Goal: Transaction & Acquisition: Purchase product/service

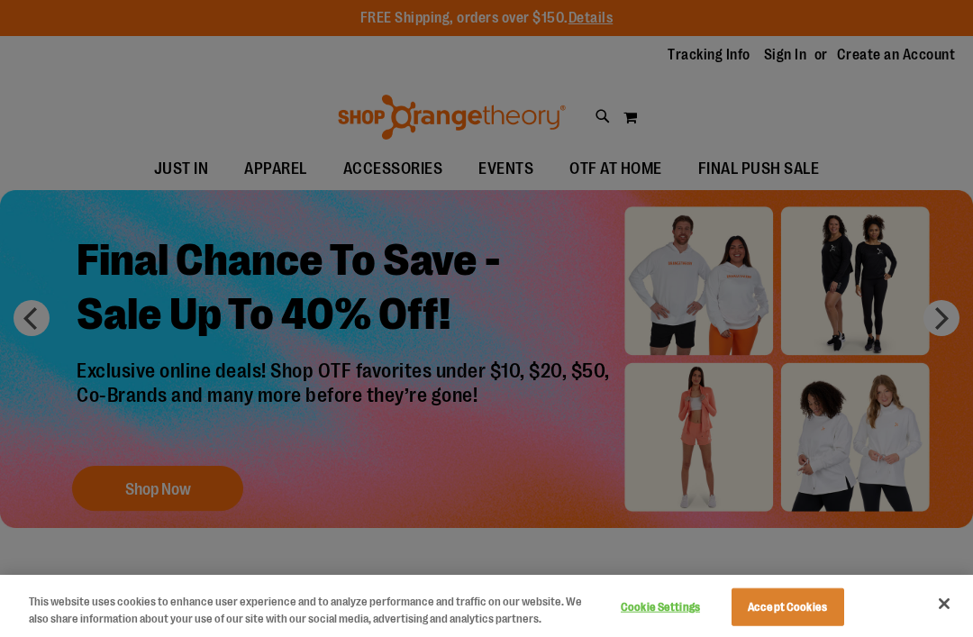
click at [955, 603] on button "Close" at bounding box center [945, 604] width 40 height 40
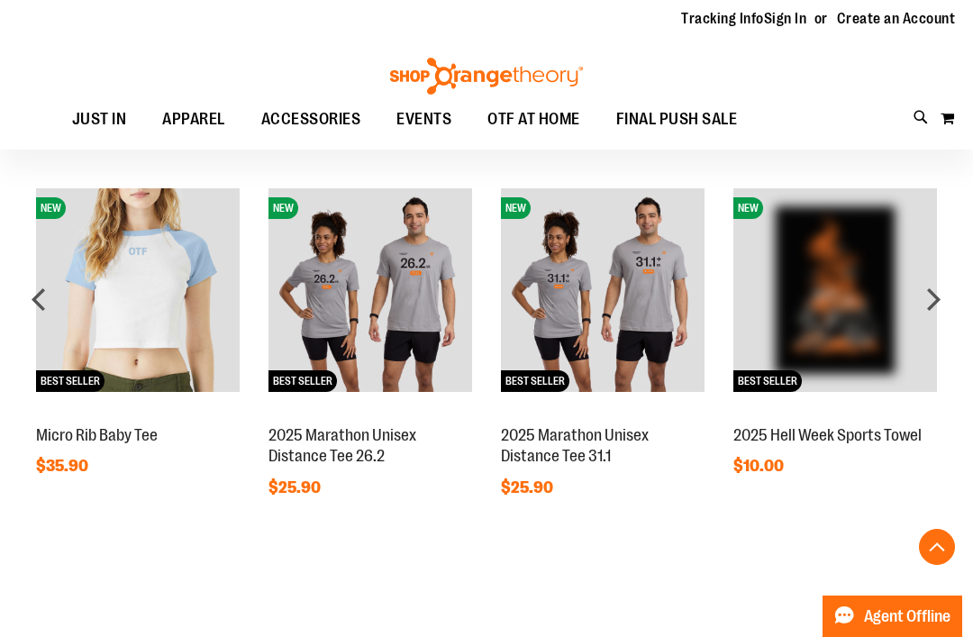
scroll to position [1185, 0]
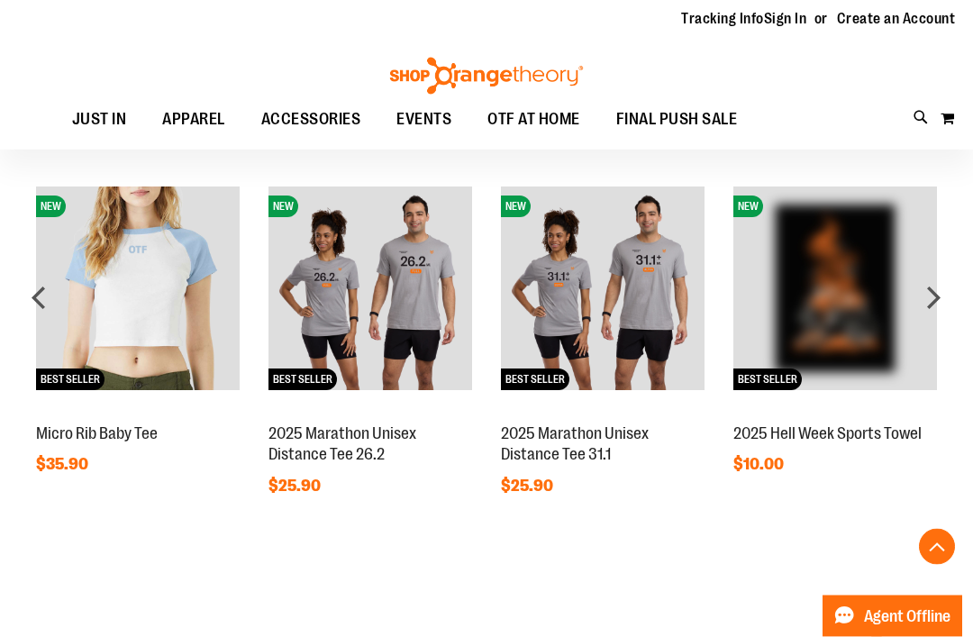
click at [931, 302] on div "next" at bounding box center [934, 298] width 36 height 36
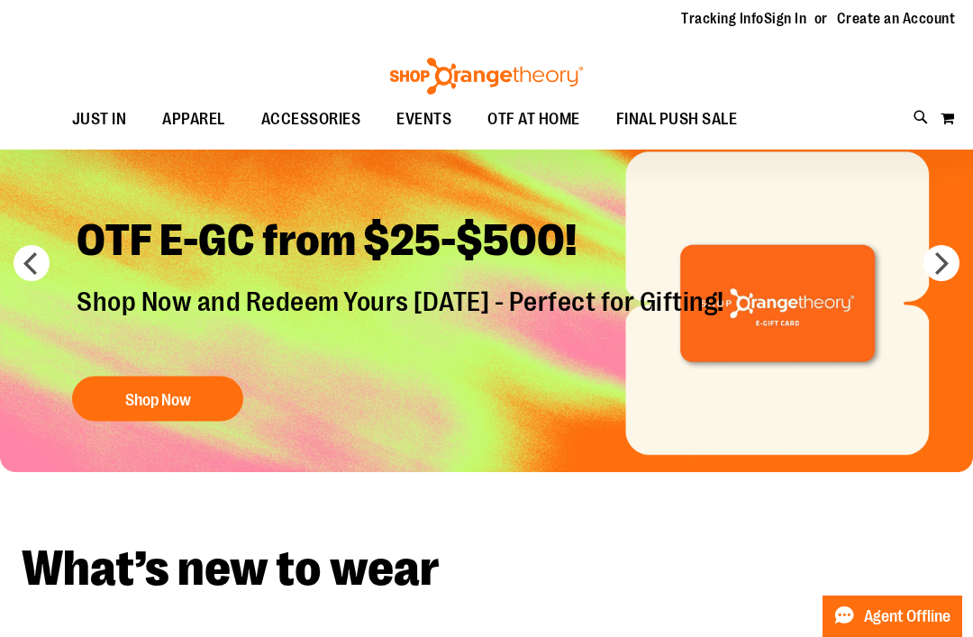
scroll to position [0, 0]
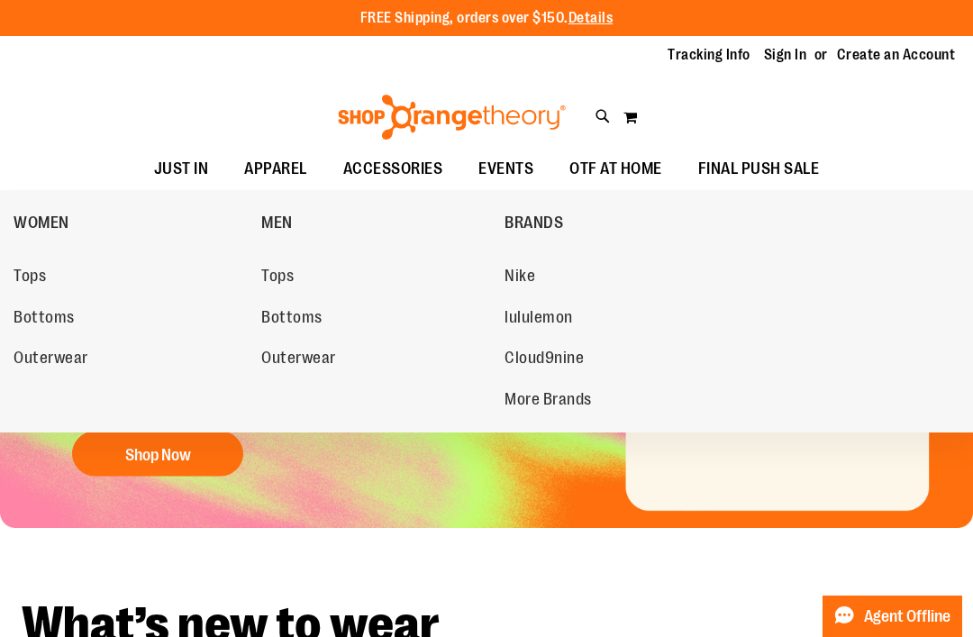
click at [37, 312] on span "Bottoms" at bounding box center [44, 319] width 61 height 23
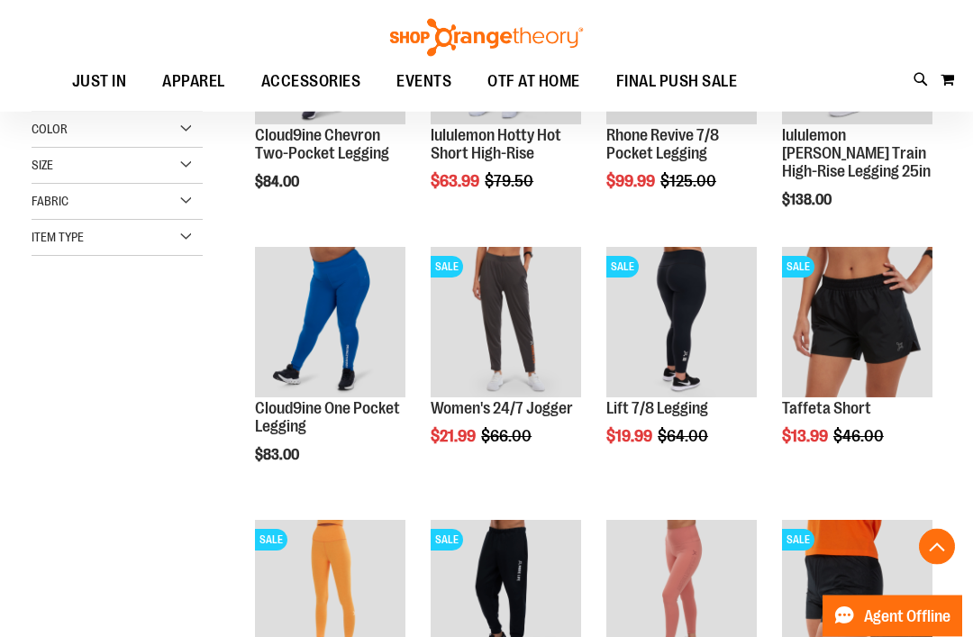
scroll to position [383, 0]
click at [868, 589] on span "Quickview" at bounding box center [825, 612] width 86 height 47
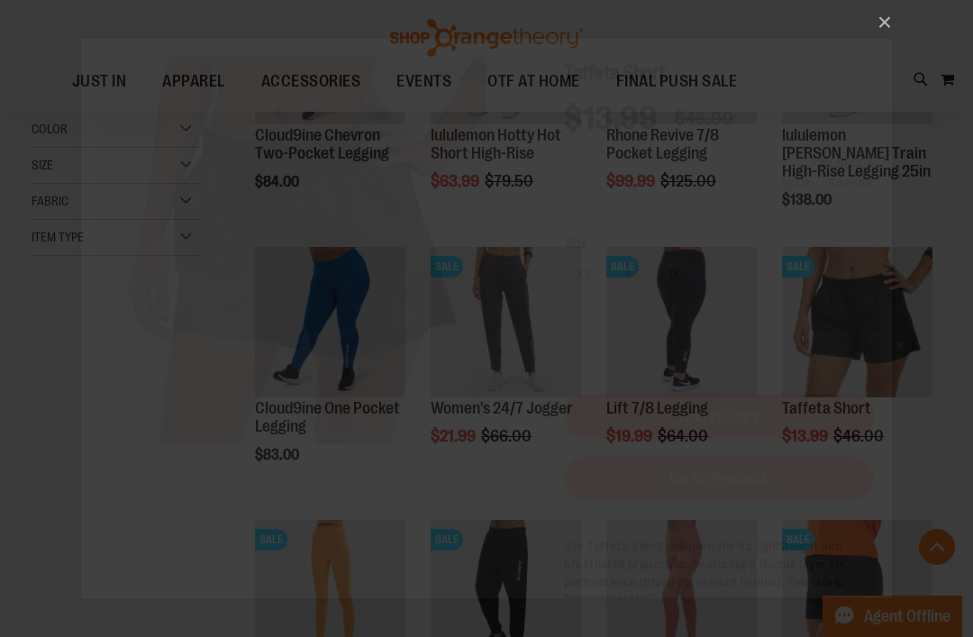
scroll to position [0, 0]
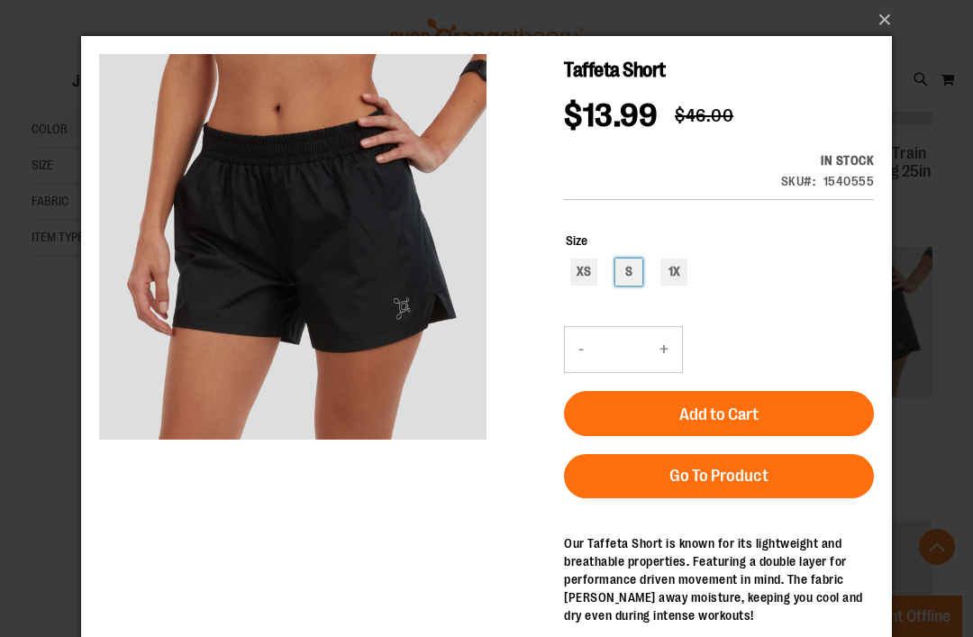
click at [628, 264] on div "S" at bounding box center [629, 272] width 27 height 27
type input "***"
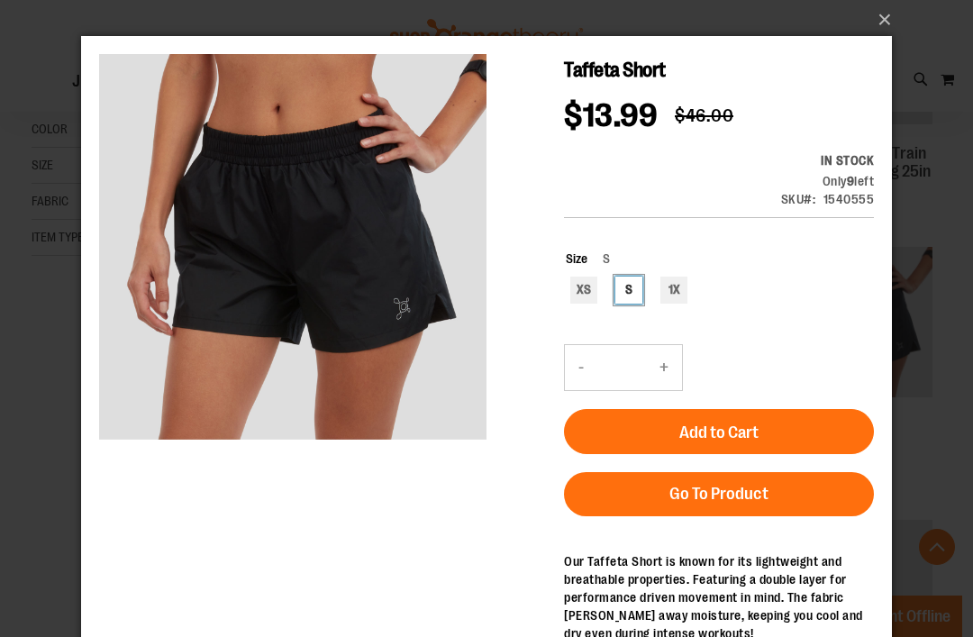
scroll to position [397, 0]
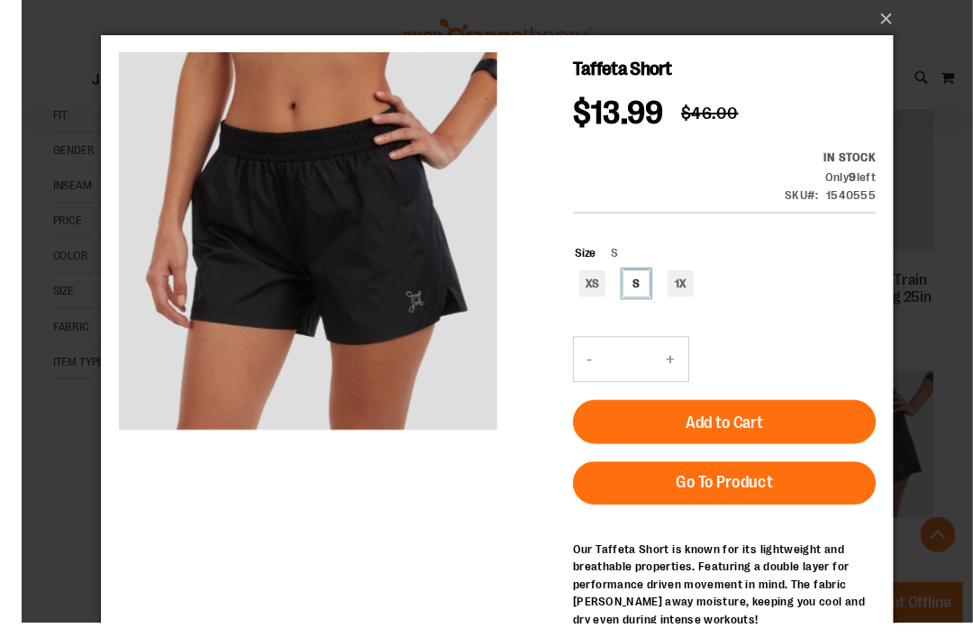
scroll to position [324, 0]
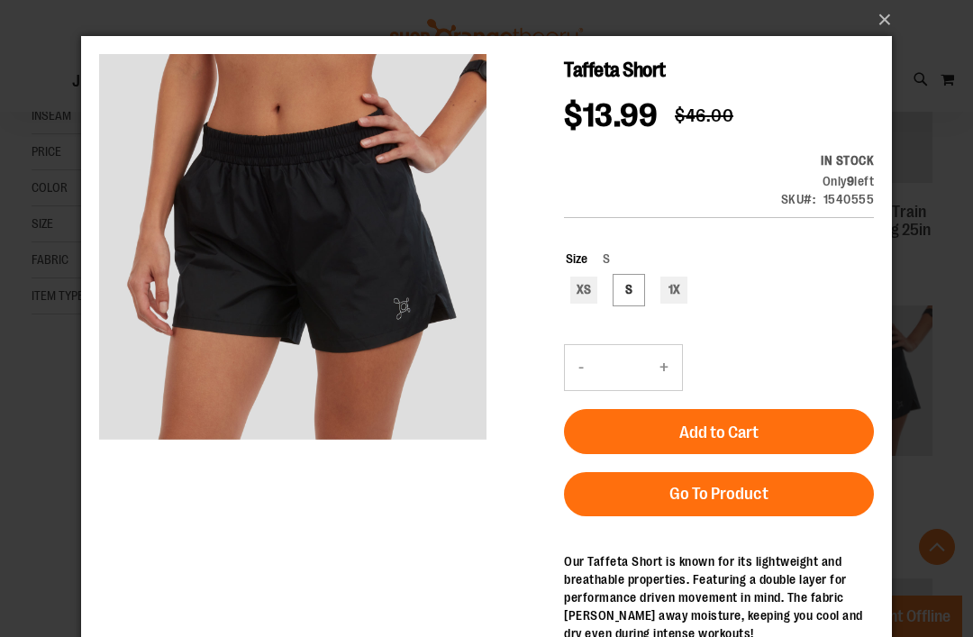
click at [892, 21] on button "×" at bounding box center [492, 20] width 811 height 40
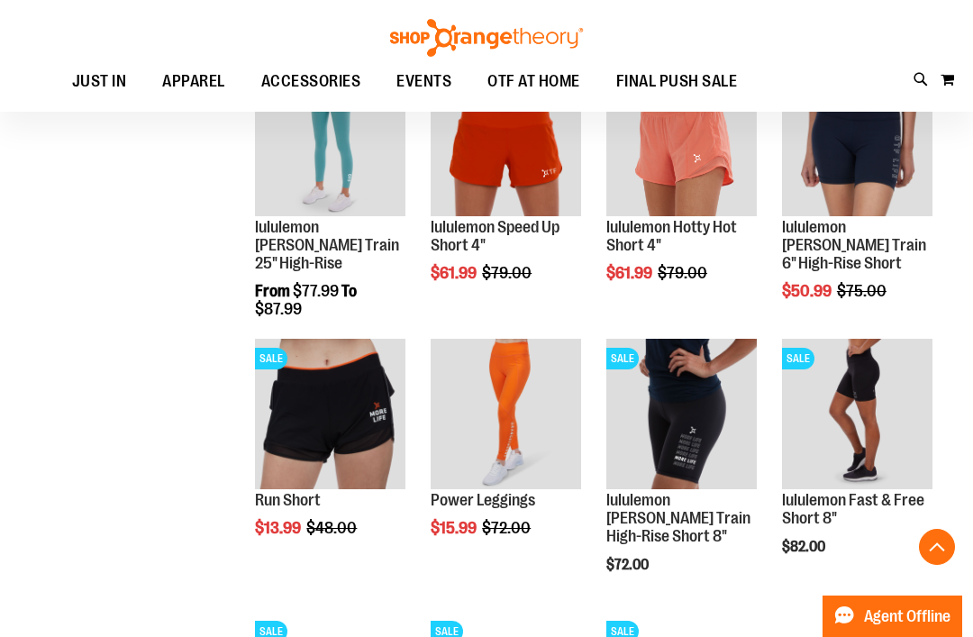
scroll to position [1111, 0]
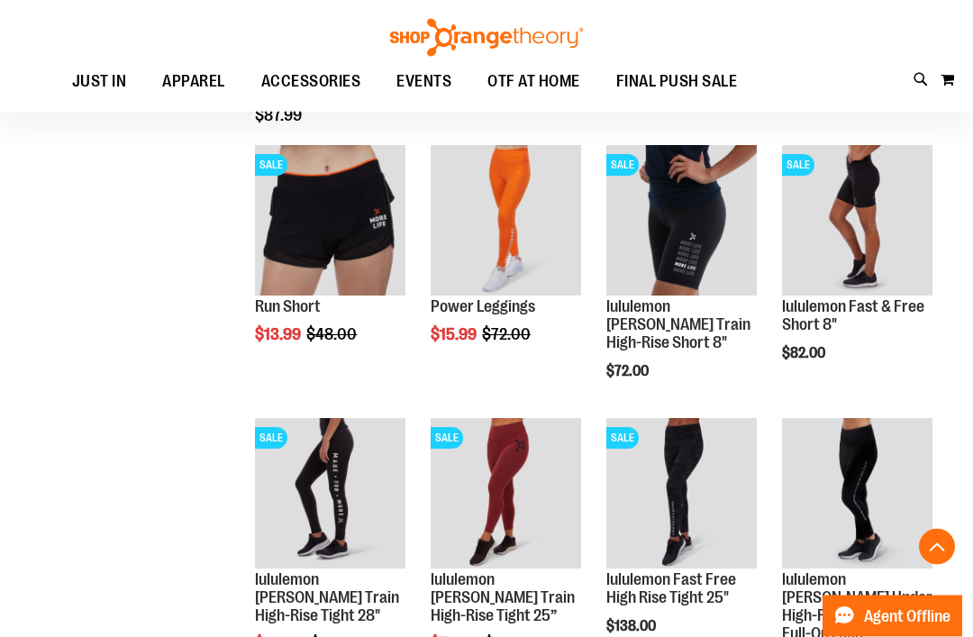
scroll to position [1304, 0]
click at [301, 240] on img "product" at bounding box center [330, 220] width 151 height 151
click at [302, 488] on span "Quickview" at bounding box center [298, 511] width 86 height 47
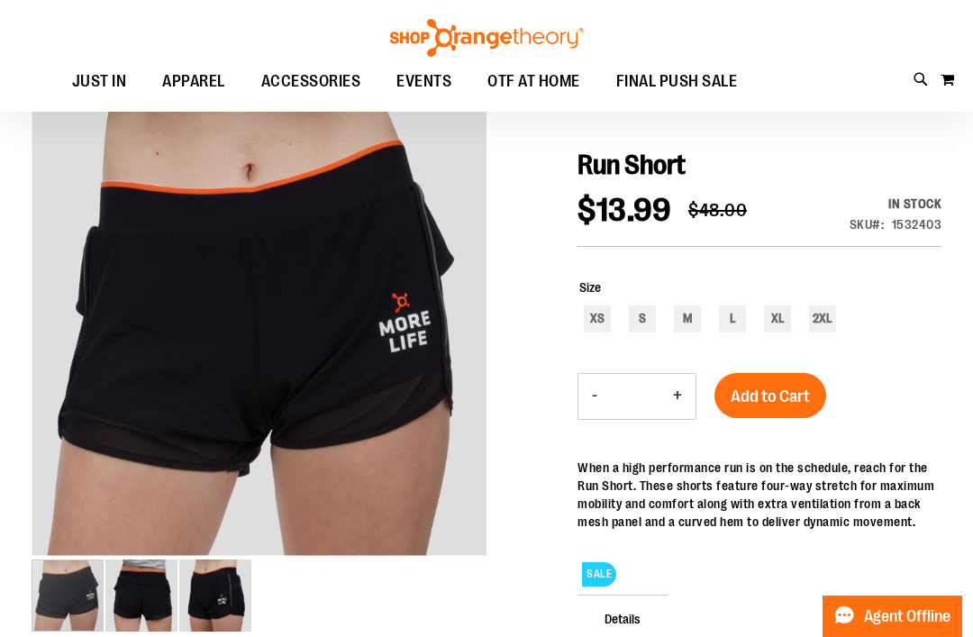
scroll to position [148, 0]
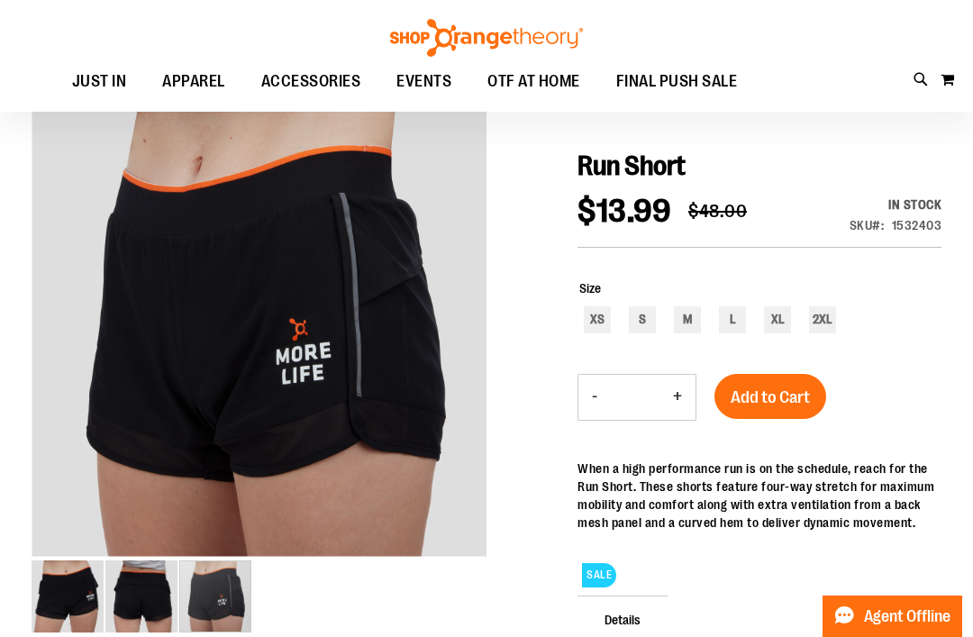
click at [214, 604] on img "image 3 of 3" at bounding box center [215, 597] width 72 height 72
click at [688, 314] on div "M" at bounding box center [687, 319] width 27 height 27
type input "***"
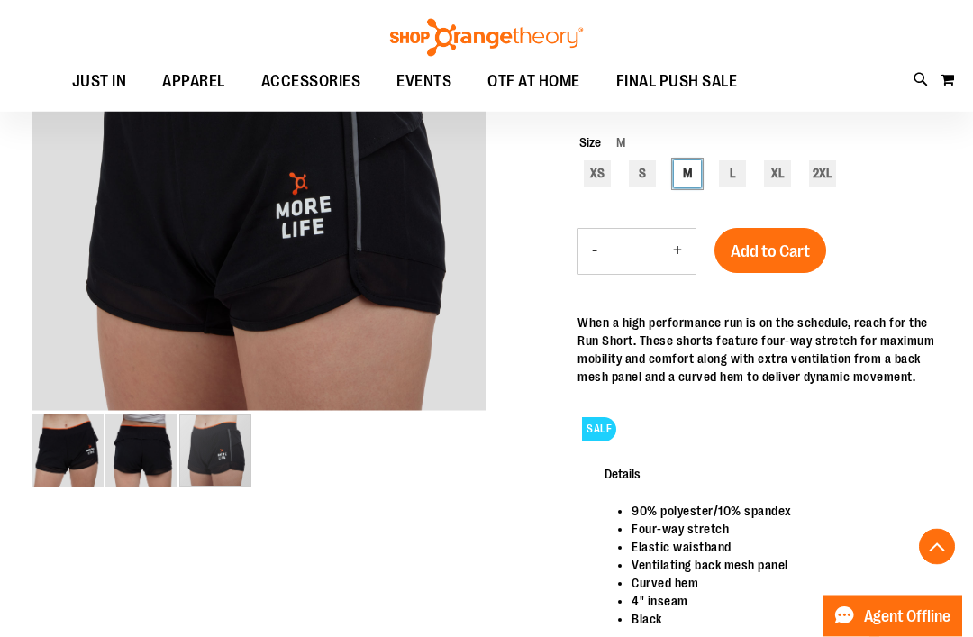
scroll to position [296, 0]
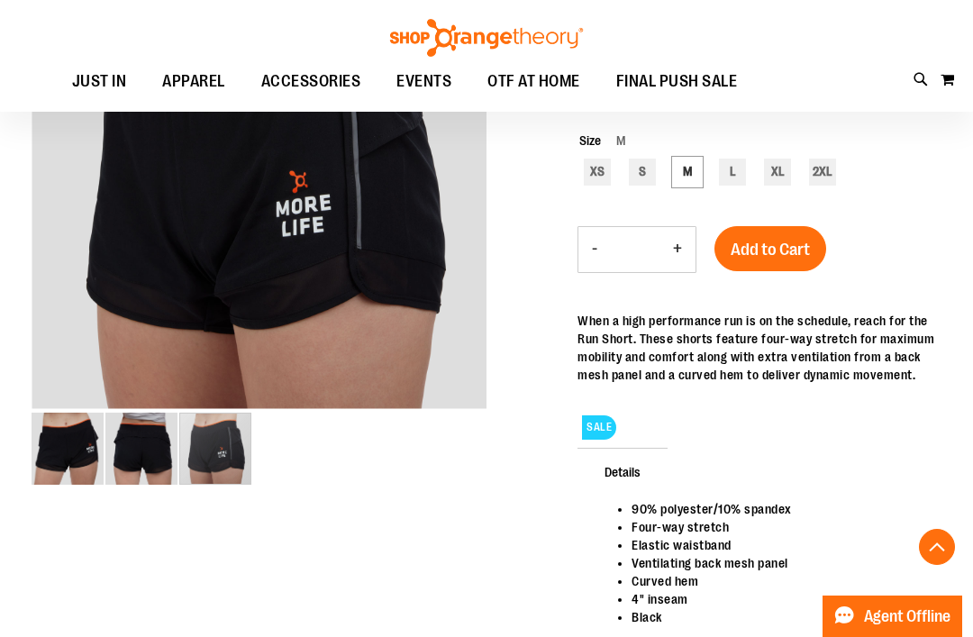
click at [771, 251] on span "Add to Cart" at bounding box center [770, 250] width 79 height 20
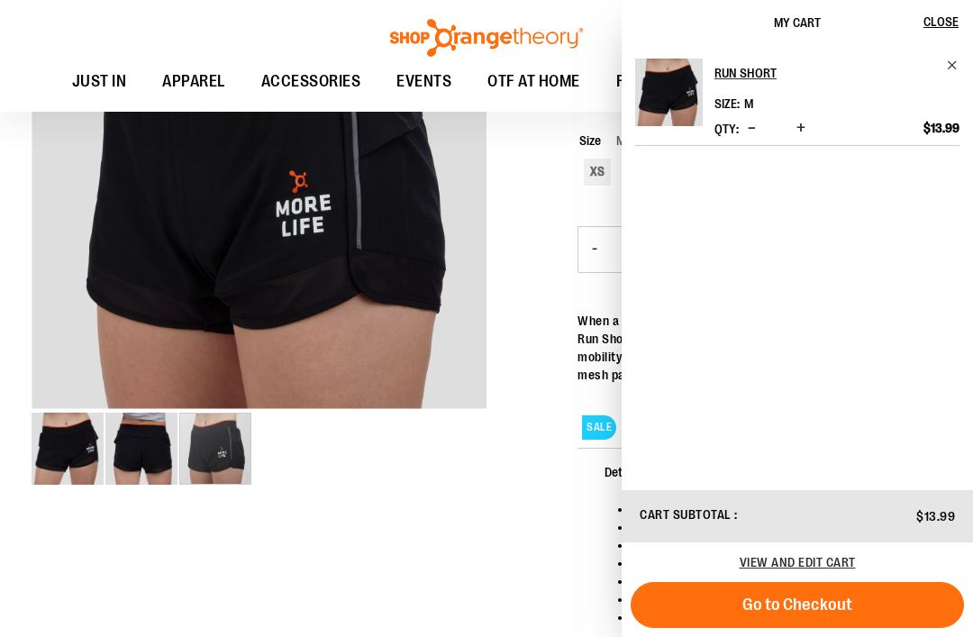
click at [138, 614] on div at bounding box center [487, 328] width 910 height 744
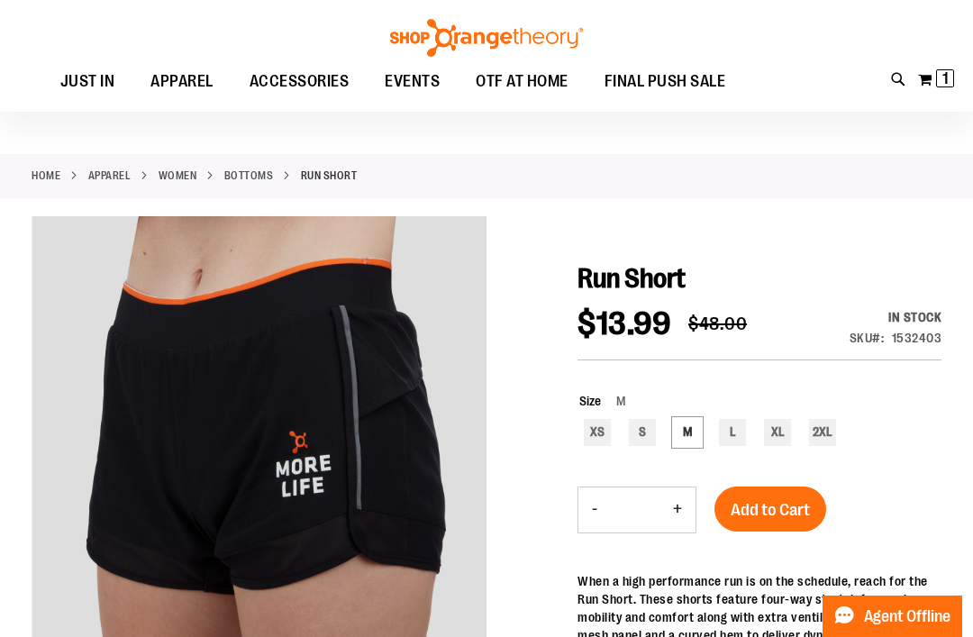
scroll to position [0, 0]
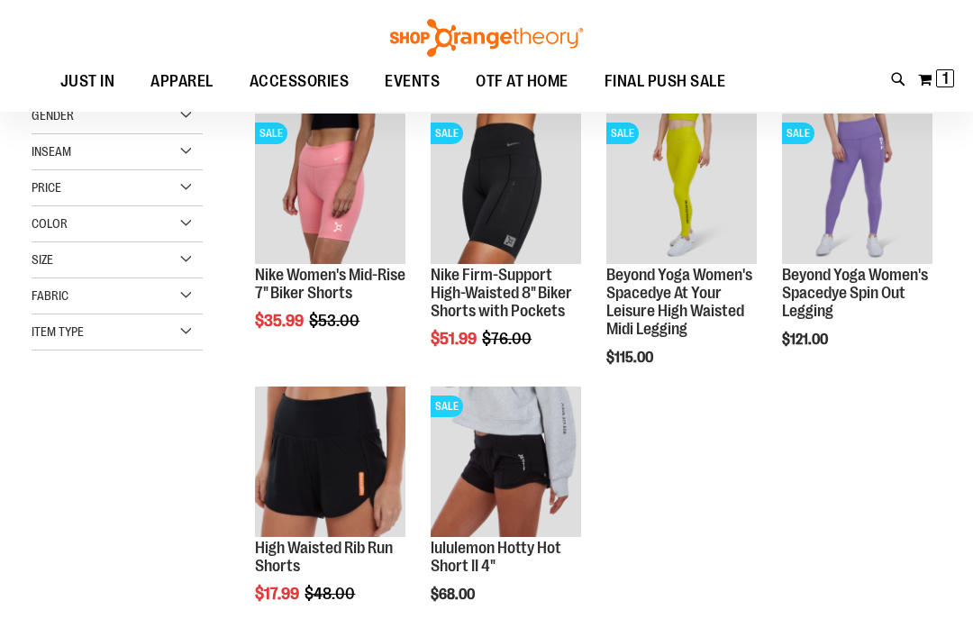
scroll to position [98, 0]
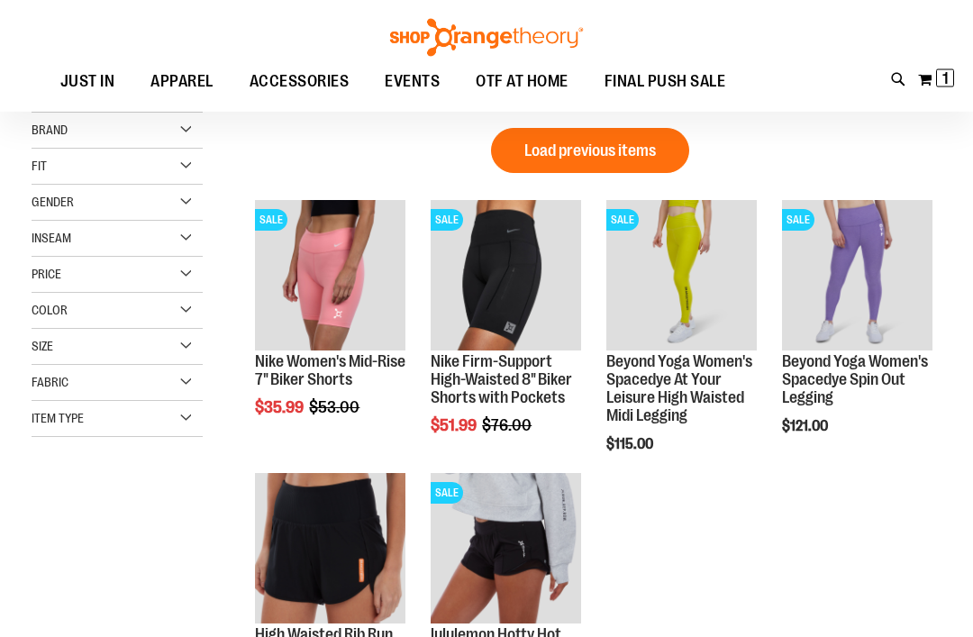
scroll to position [210, 0]
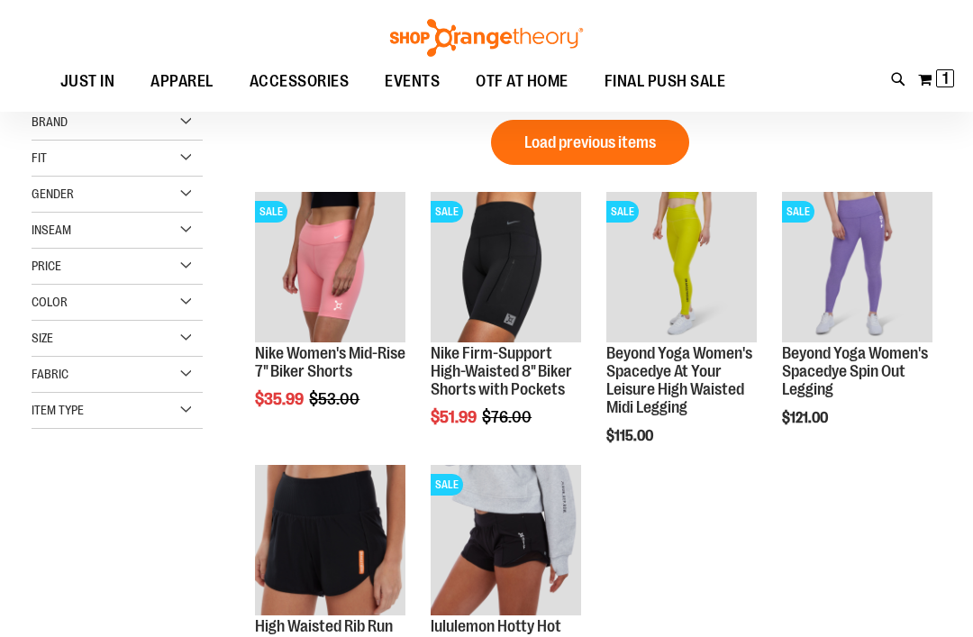
click at [863, 551] on ol "Load previous items SALE Nike Women's Mid-Rise 7" Biker Shorts $35.99 Regular P…" at bounding box center [591, 433] width 702 height 591
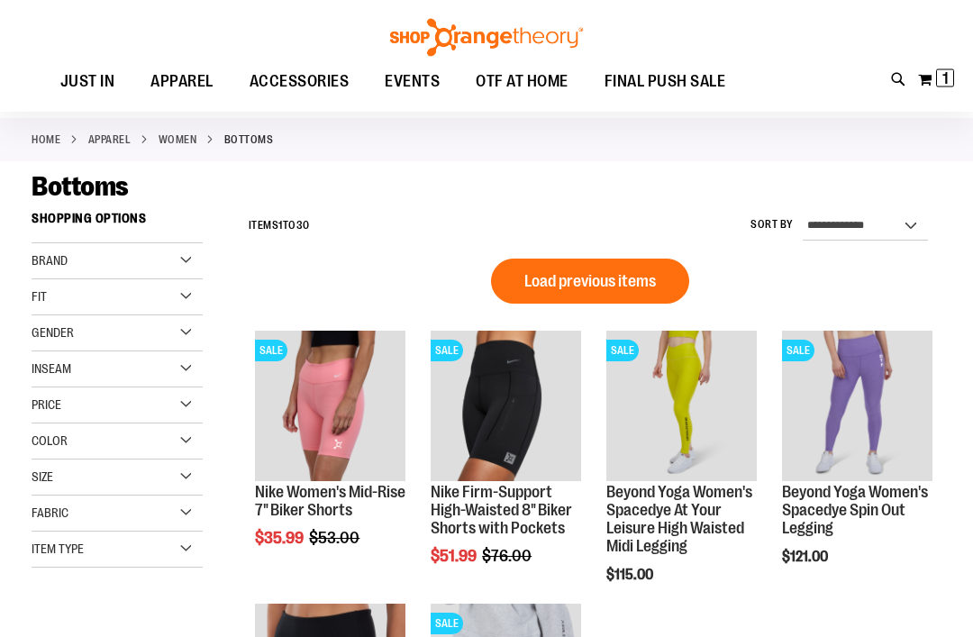
scroll to position [71, 0]
click at [616, 280] on span "Load previous items" at bounding box center [591, 281] width 132 height 18
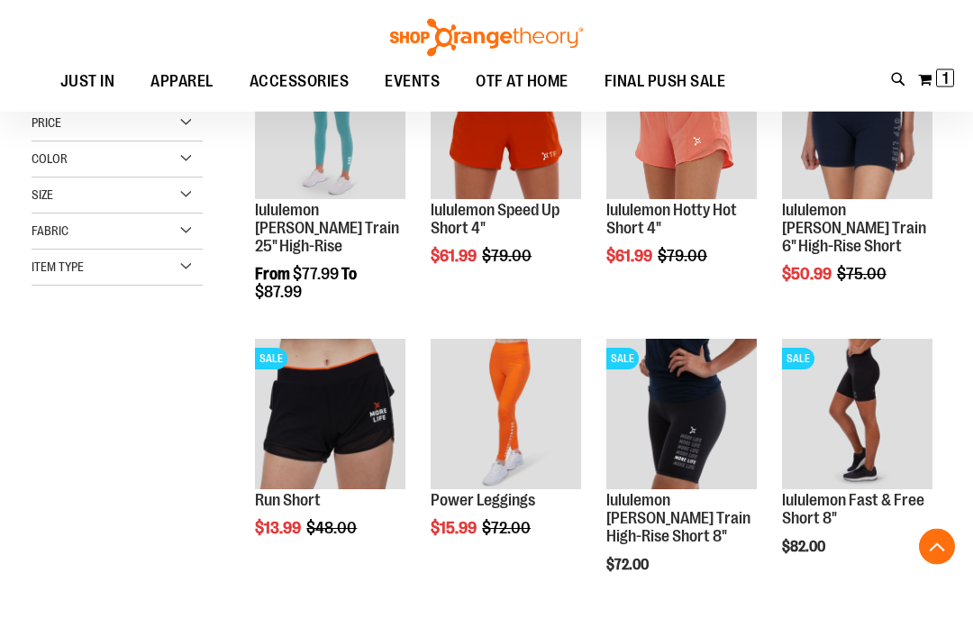
scroll to position [353, 0]
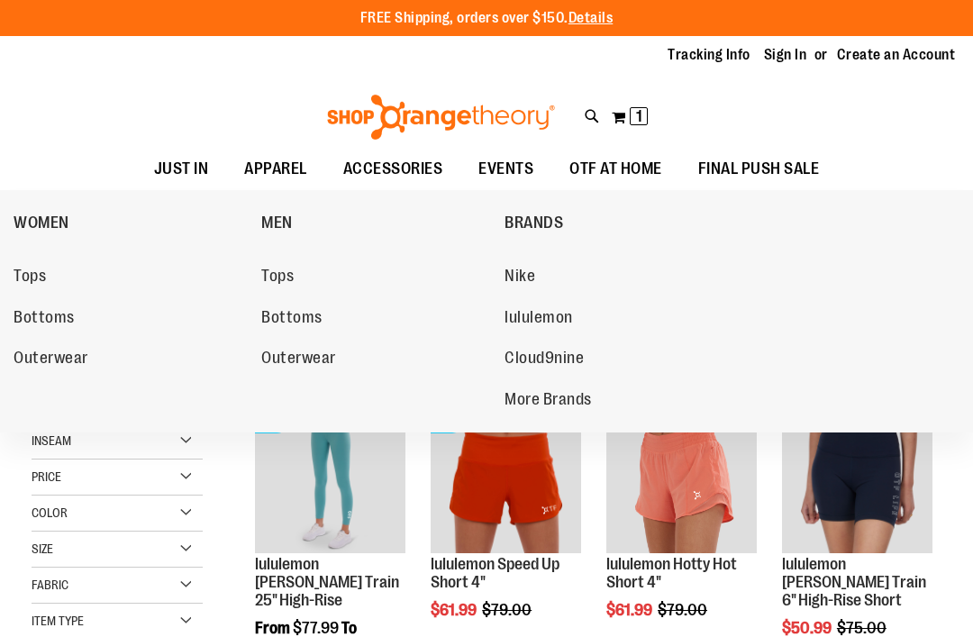
click at [269, 168] on span "APPAREL" at bounding box center [275, 169] width 63 height 41
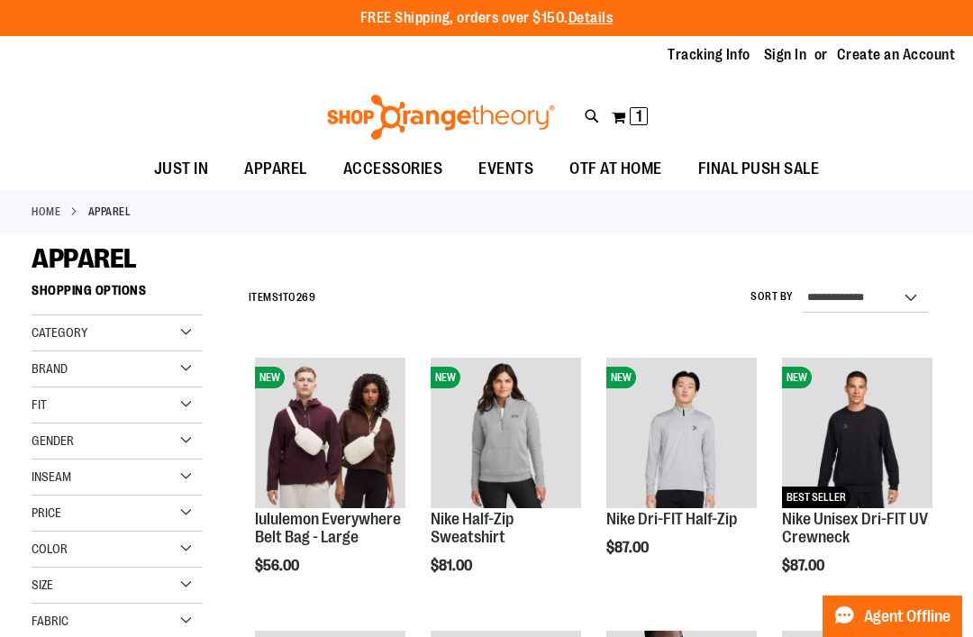
click at [48, 438] on span "Gender" at bounding box center [53, 440] width 42 height 14
click at [33, 493] on link "Women 161 items" at bounding box center [109, 497] width 165 height 19
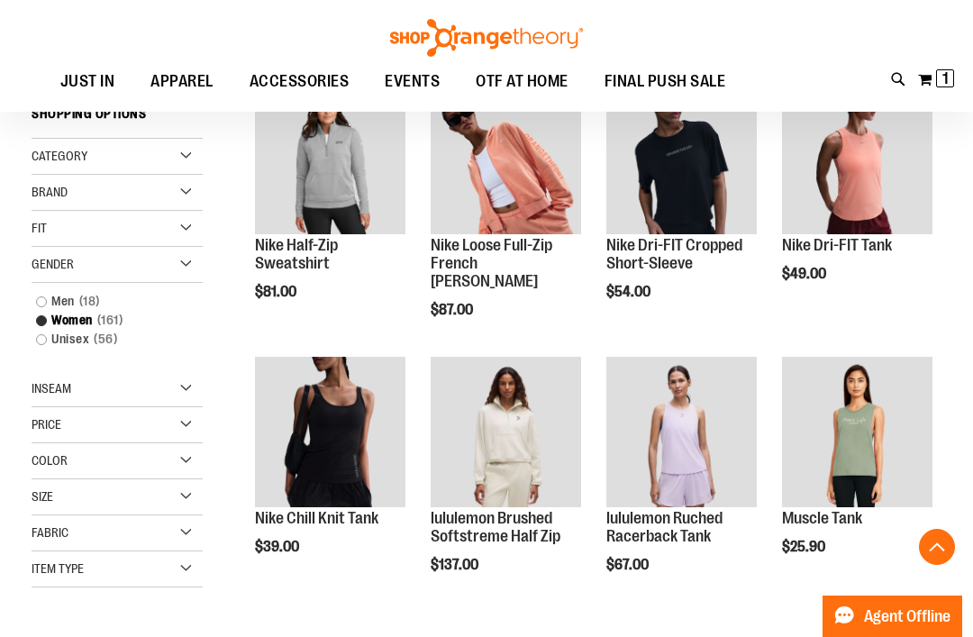
scroll to position [274, 0]
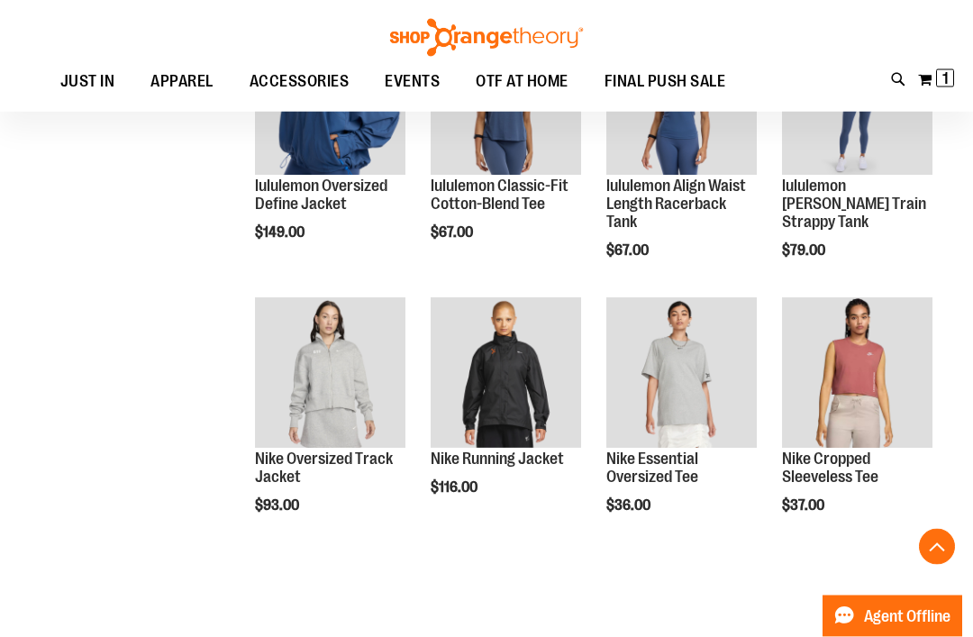
scroll to position [880, 0]
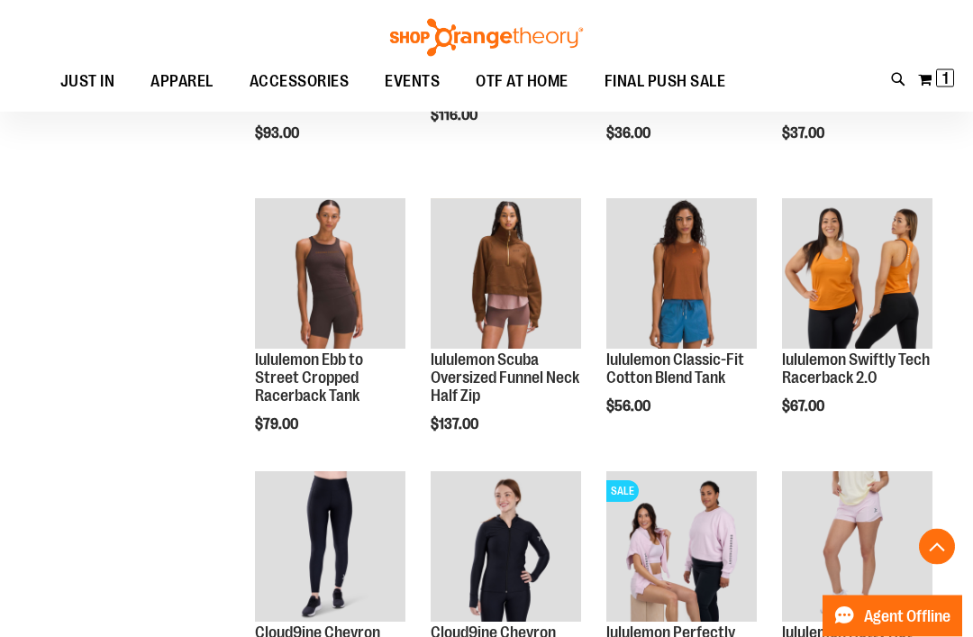
scroll to position [1258, 0]
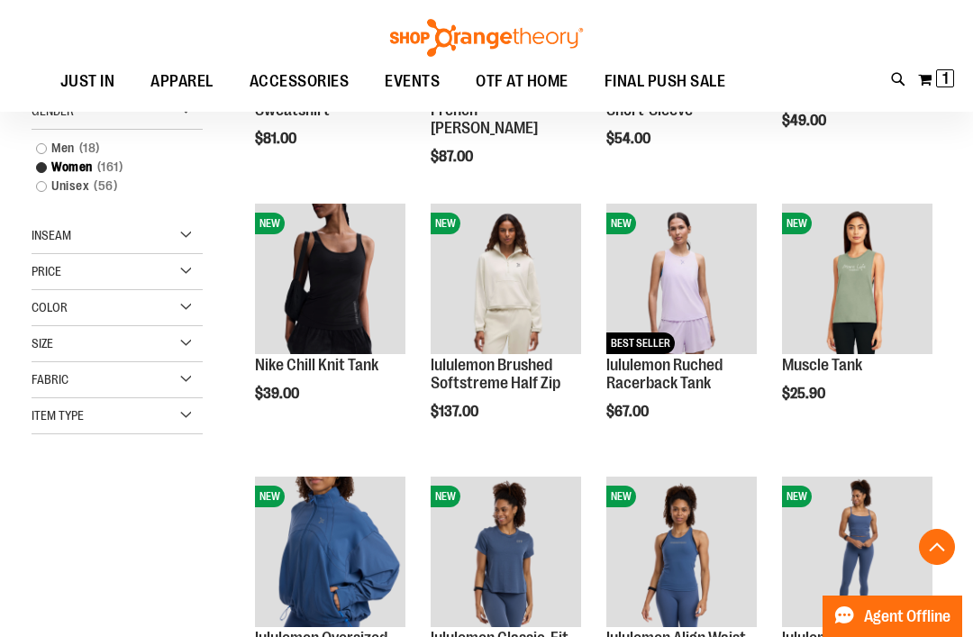
scroll to position [425, 0]
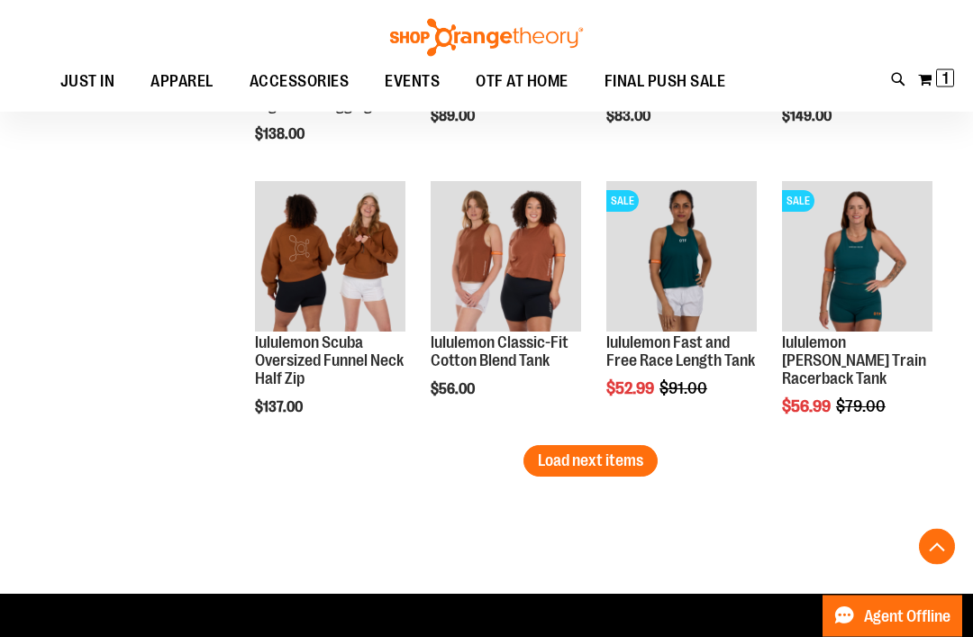
scroll to position [2360, 0]
click at [586, 468] on span "Load next items" at bounding box center [590, 461] width 105 height 18
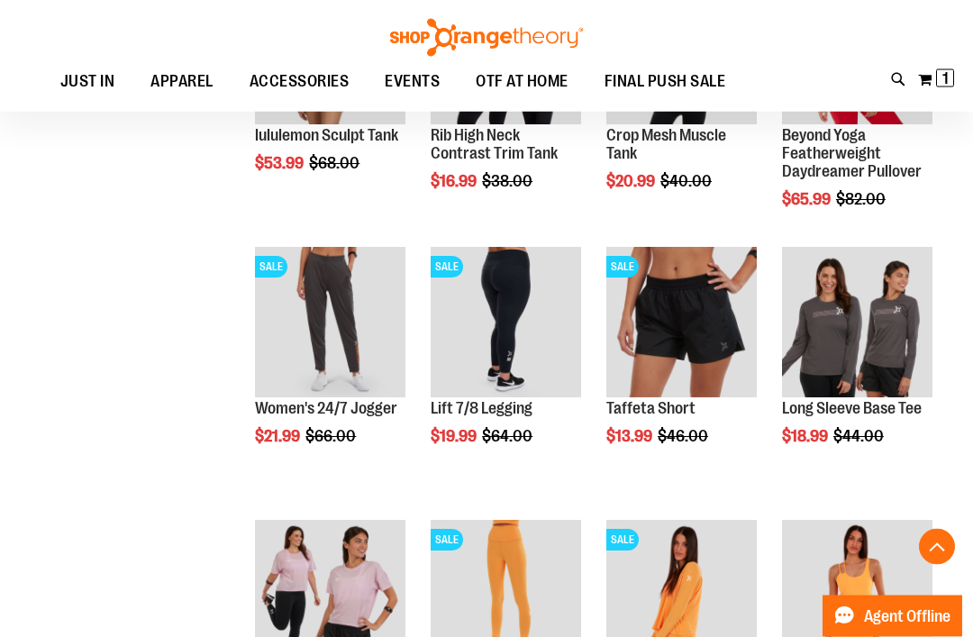
scroll to position [2843, 0]
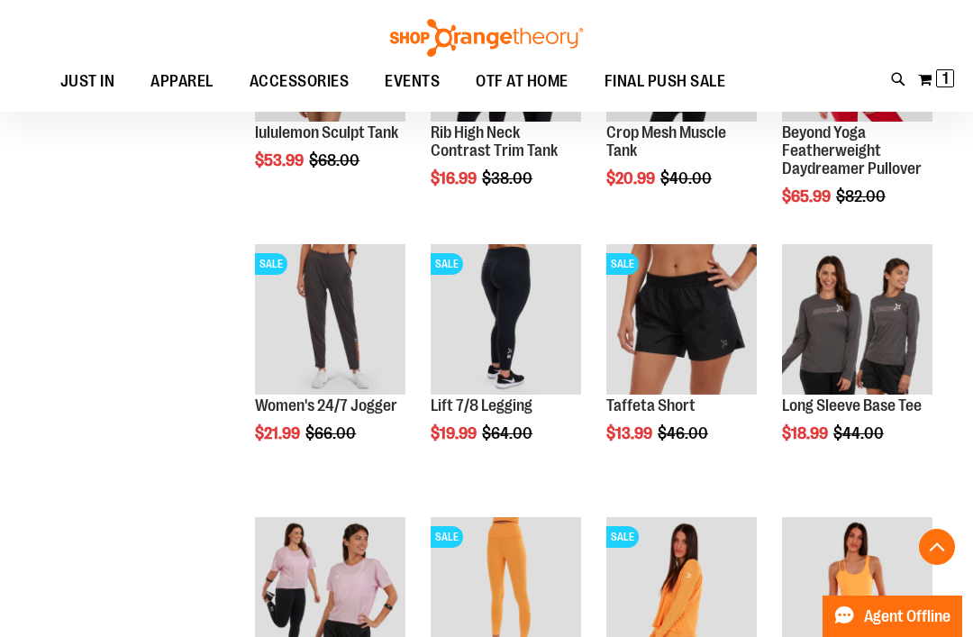
click at [868, 587] on span "Quickview" at bounding box center [825, 610] width 86 height 47
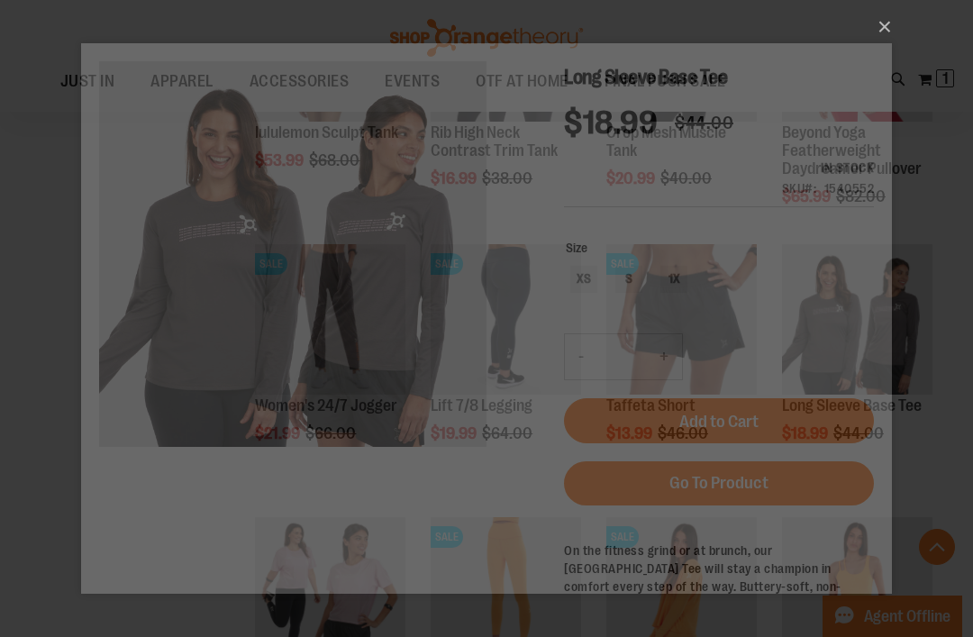
scroll to position [0, 0]
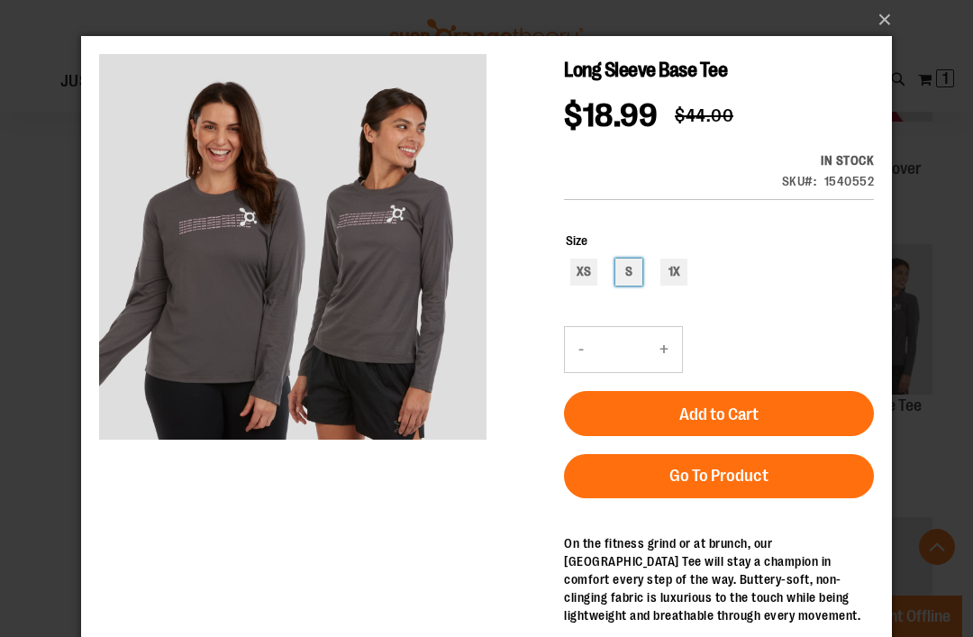
click at [629, 266] on div "S" at bounding box center [629, 272] width 27 height 27
type input "***"
click at [803, 412] on button "Add to Cart" at bounding box center [719, 413] width 310 height 45
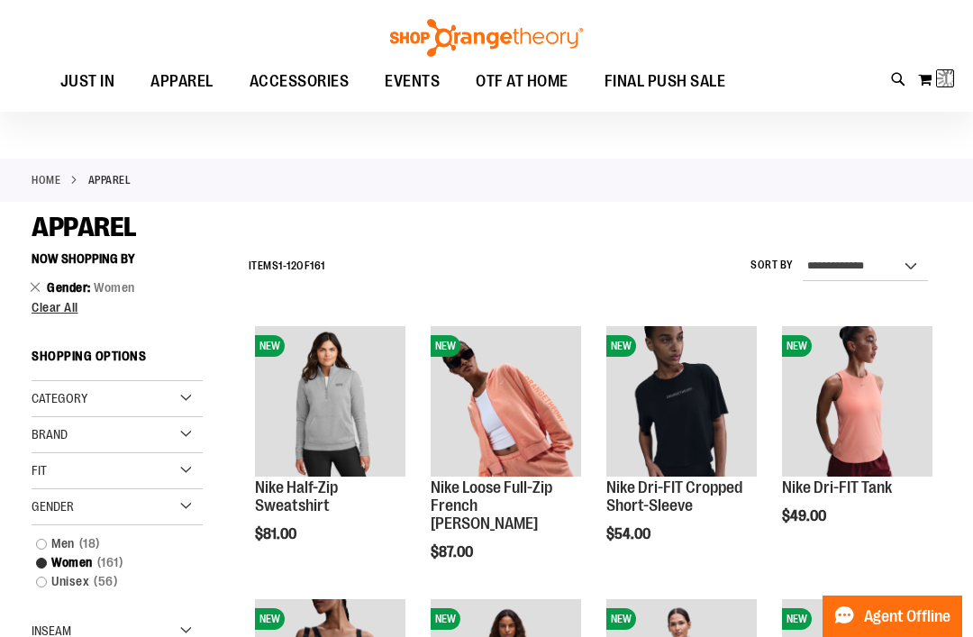
scroll to position [1, 0]
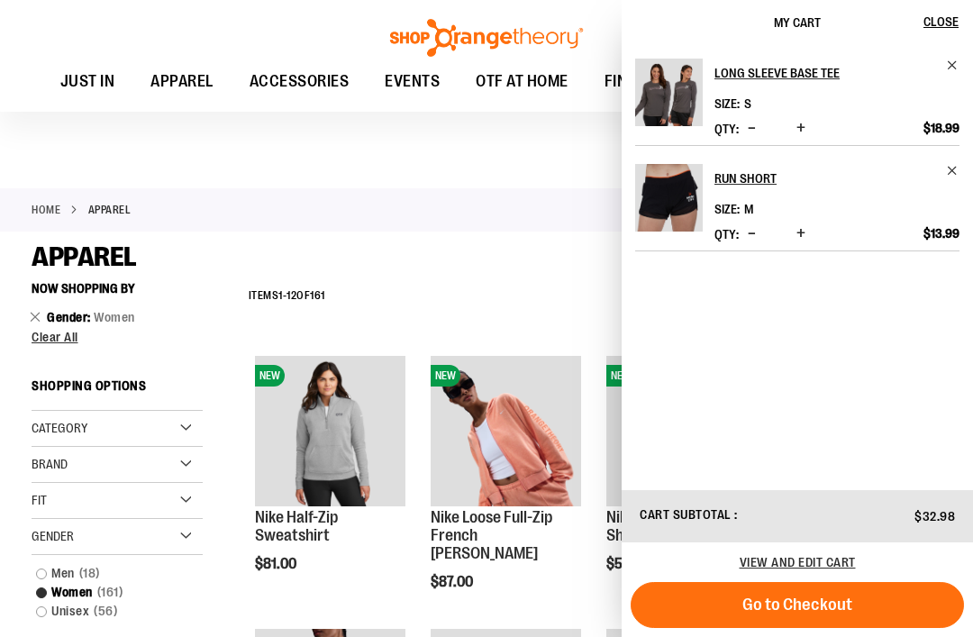
click at [943, 24] on span "Close" at bounding box center [941, 21] width 35 height 14
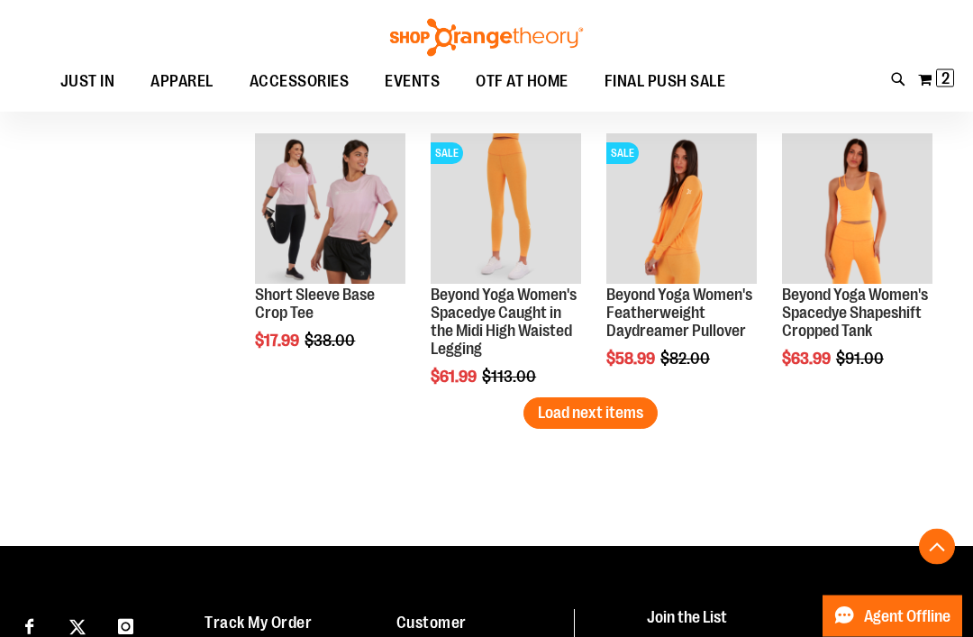
scroll to position [3227, 0]
click at [605, 427] on button "Load next items" at bounding box center [591, 413] width 134 height 32
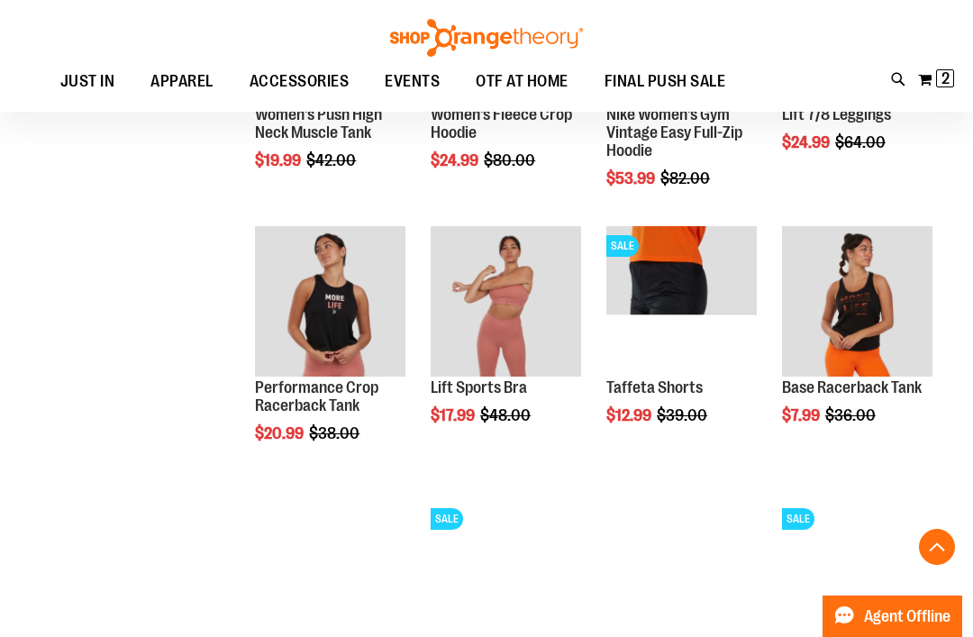
scroll to position [3682, 0]
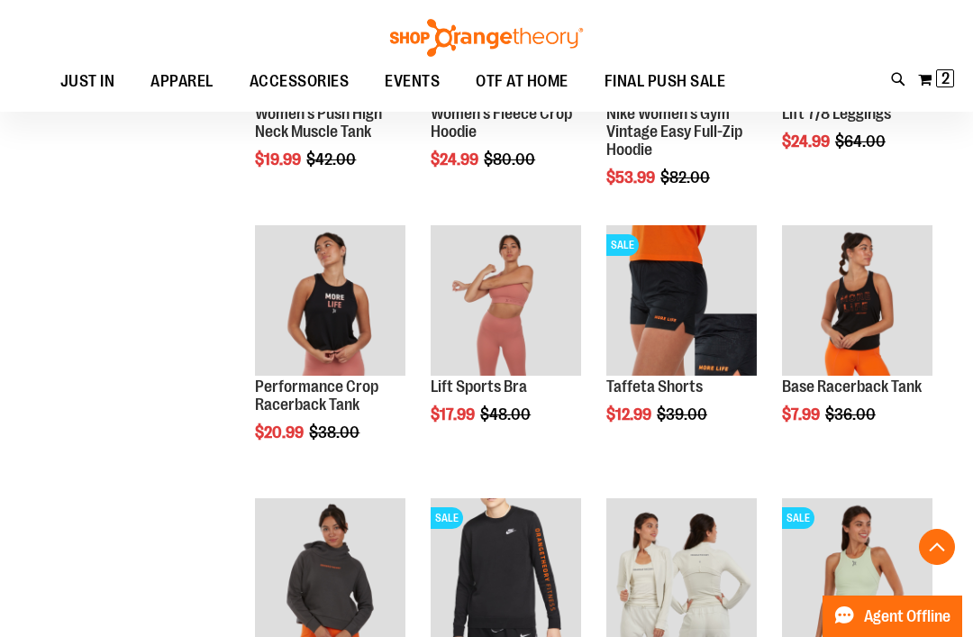
click at [868, 568] on span "Quickview" at bounding box center [825, 591] width 86 height 47
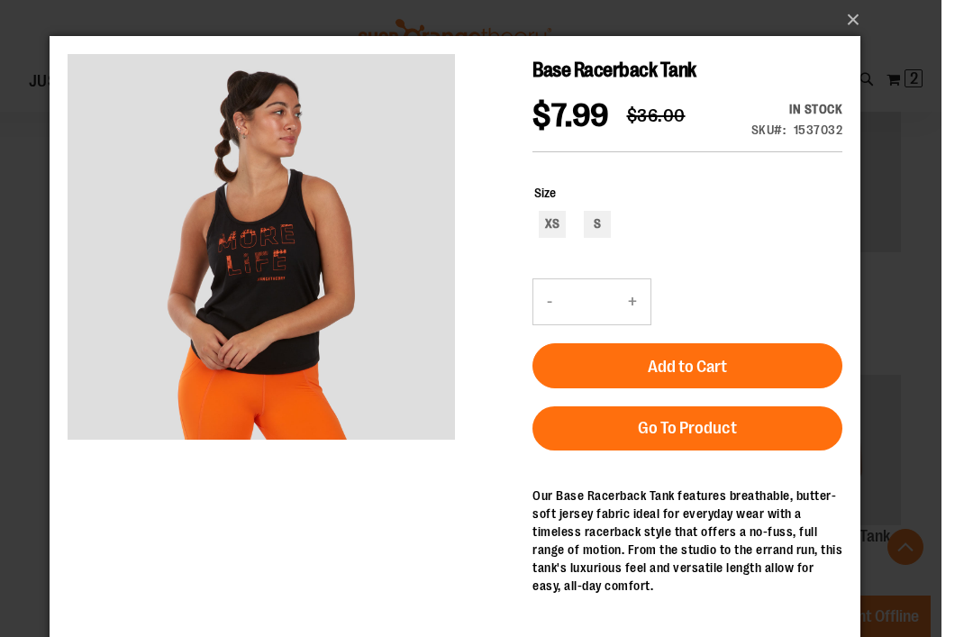
scroll to position [3609, 0]
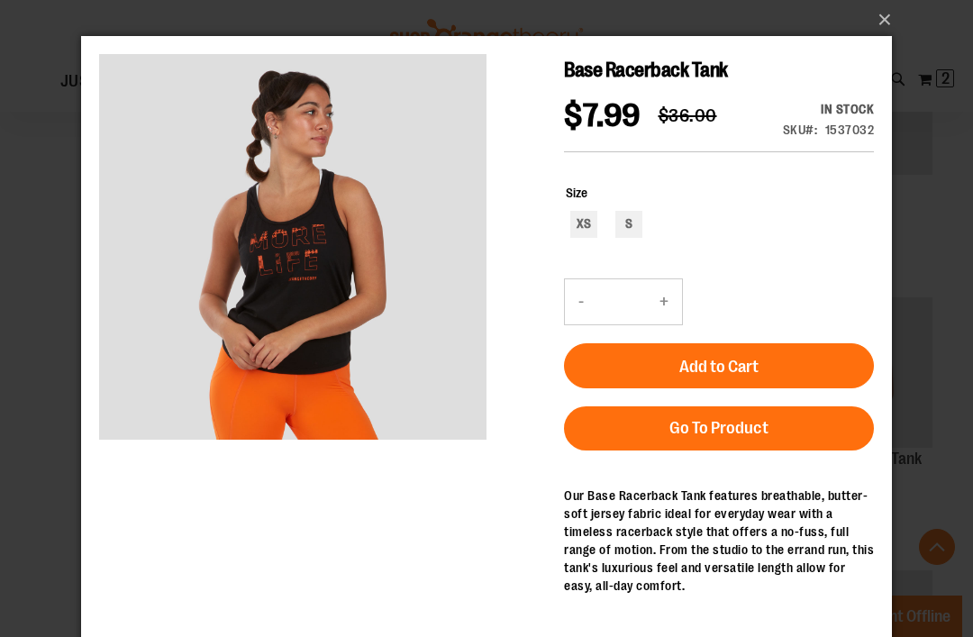
click at [894, 31] on button "×" at bounding box center [492, 20] width 811 height 40
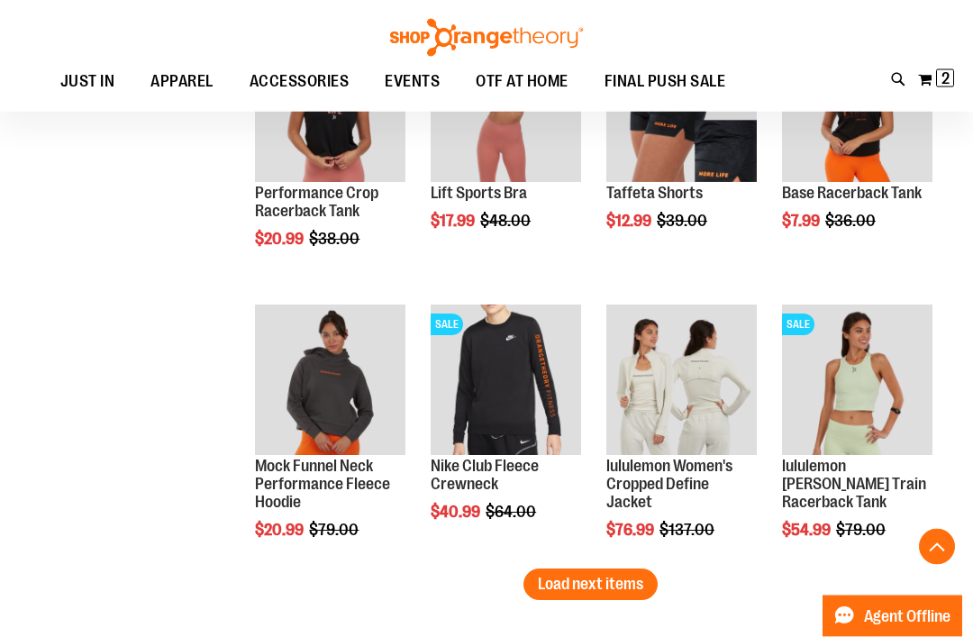
scroll to position [3875, 0]
click at [601, 589] on span "Load next items" at bounding box center [590, 584] width 105 height 18
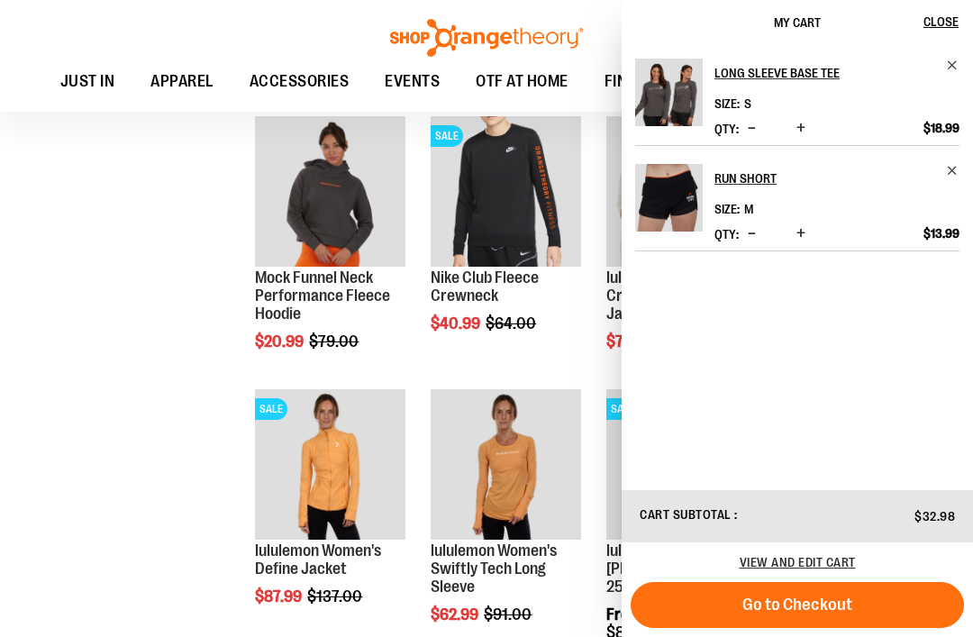
scroll to position [4074, 0]
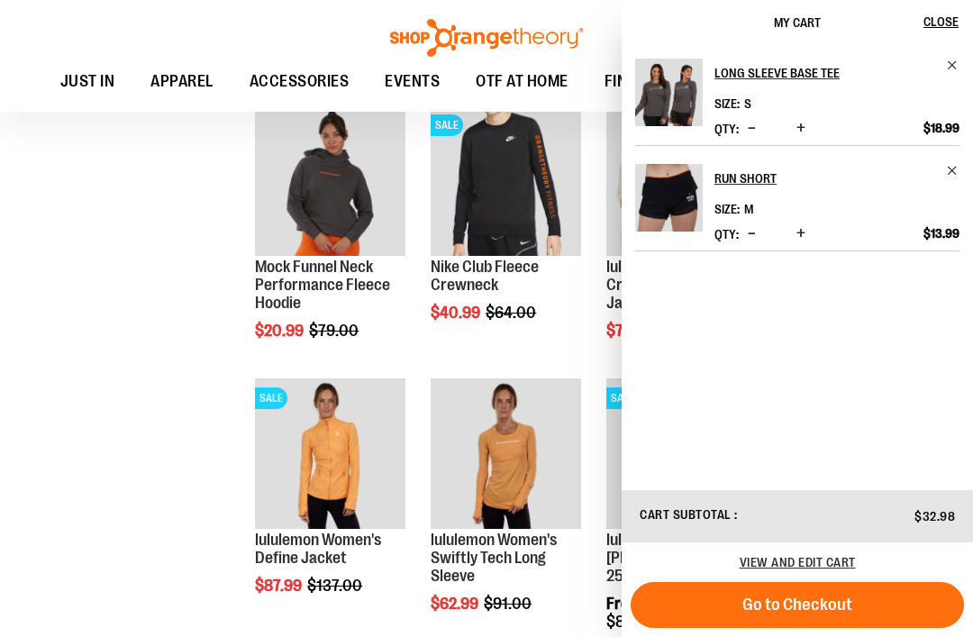
click at [955, 68] on span "Remove item" at bounding box center [953, 66] width 14 height 14
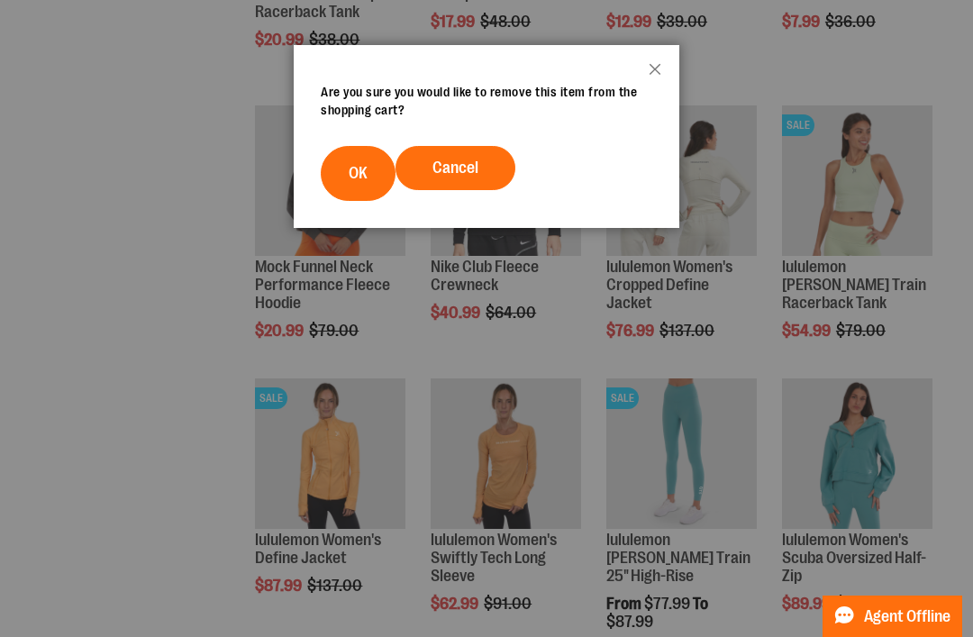
scroll to position [2, 0]
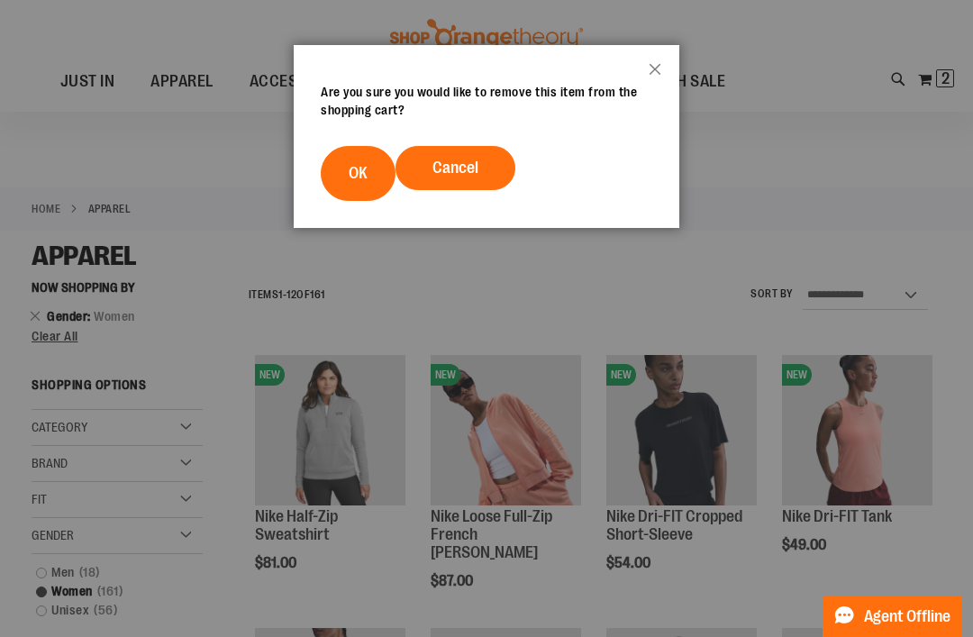
click at [94, 545] on div at bounding box center [486, 318] width 973 height 637
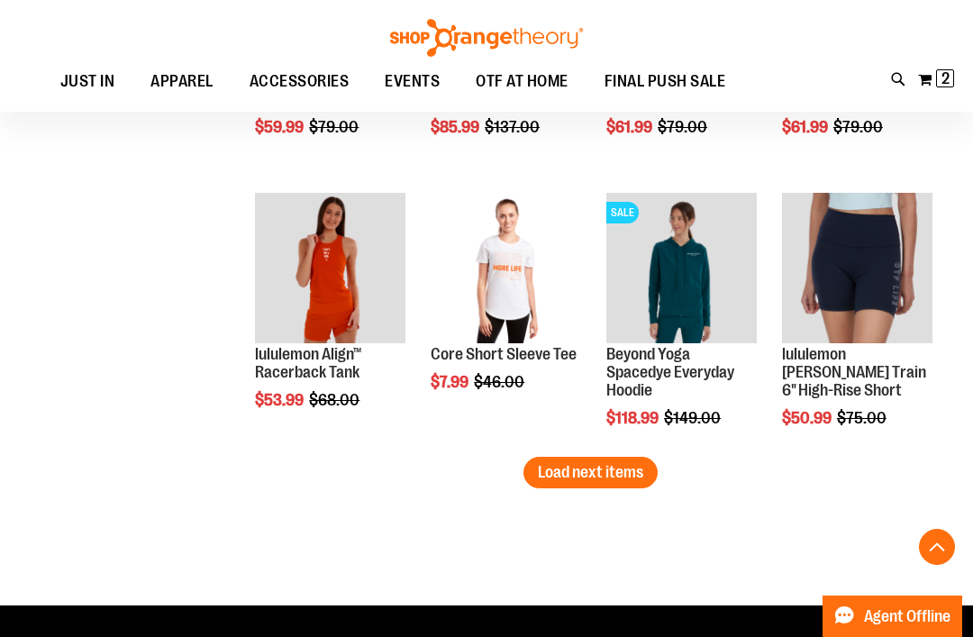
scroll to position [4808, 0]
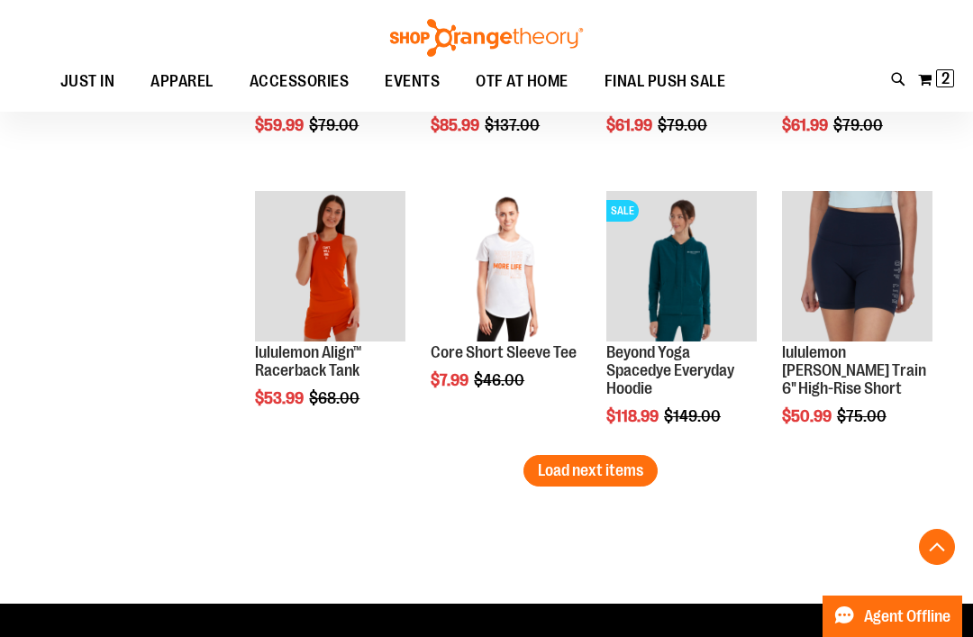
click at [542, 468] on span "Load next items" at bounding box center [590, 470] width 105 height 18
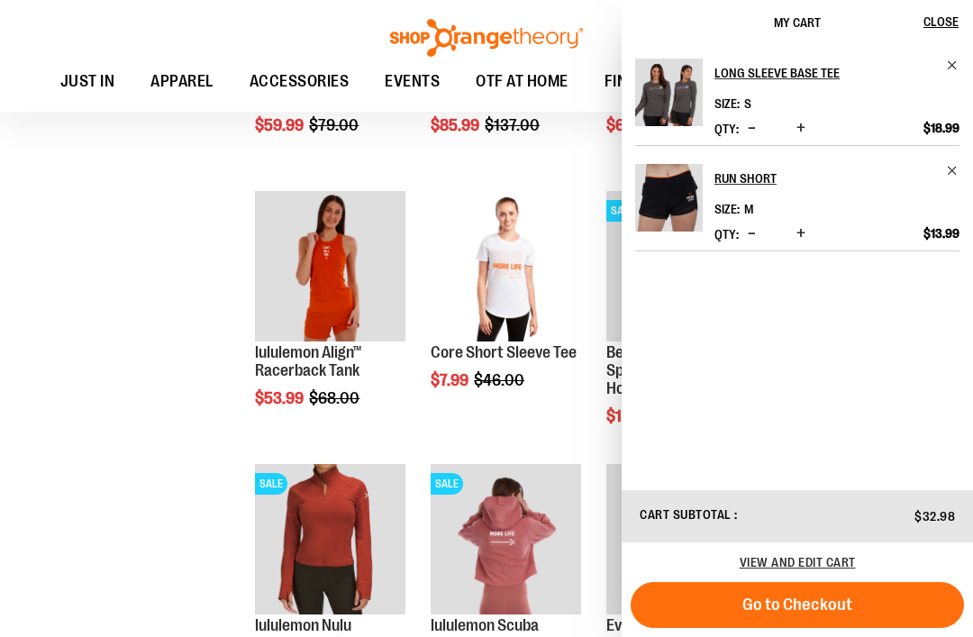
click at [458, 534] on span "Quickview" at bounding box center [474, 557] width 86 height 47
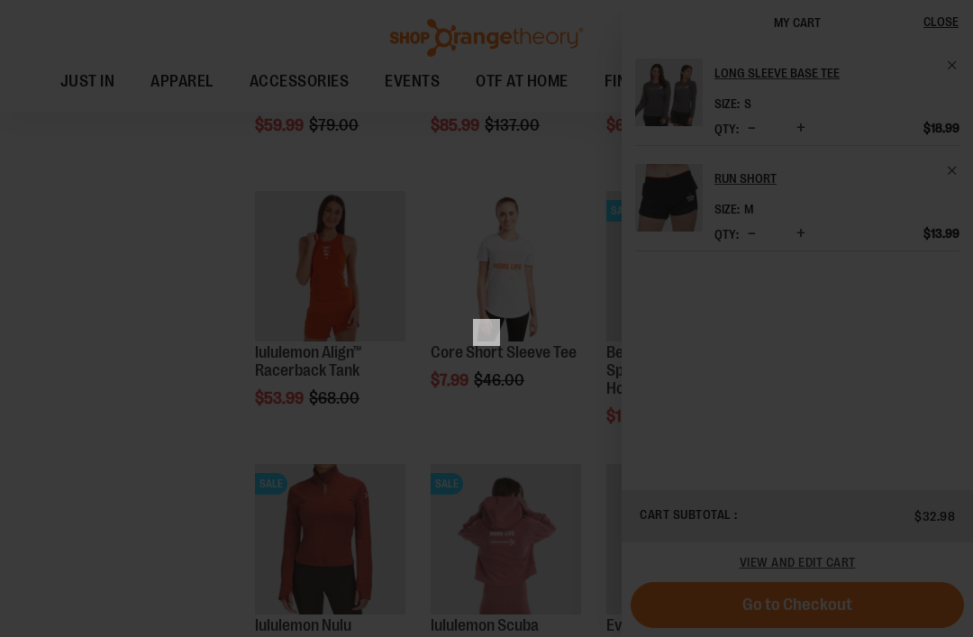
click at [77, 459] on div "×" at bounding box center [486, 318] width 973 height 637
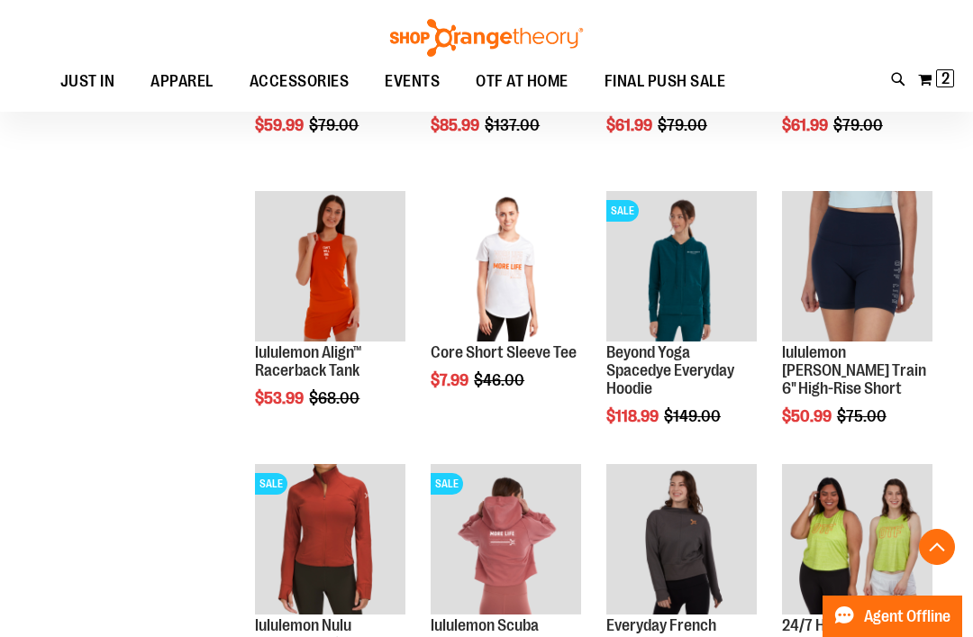
click at [473, 534] on span "Quickview" at bounding box center [474, 557] width 86 height 47
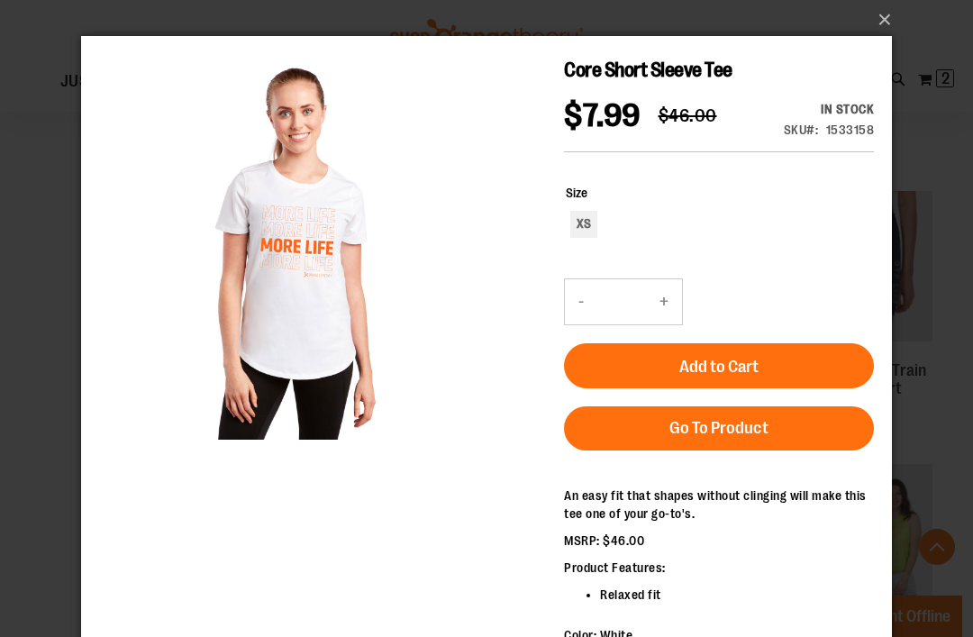
click at [888, 17] on button "×" at bounding box center [492, 20] width 811 height 40
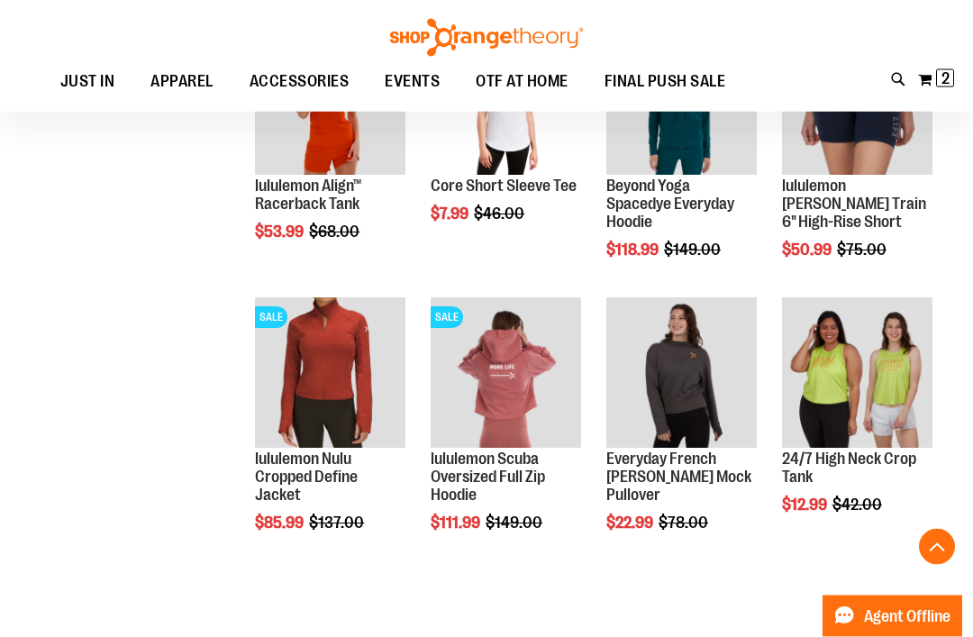
scroll to position [4975, 0]
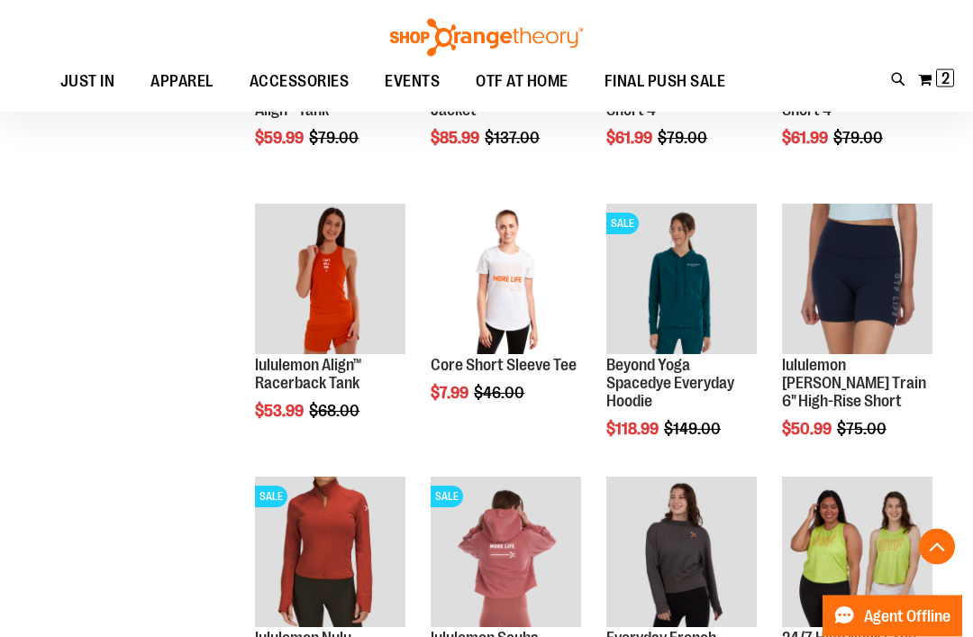
scroll to position [4788, 0]
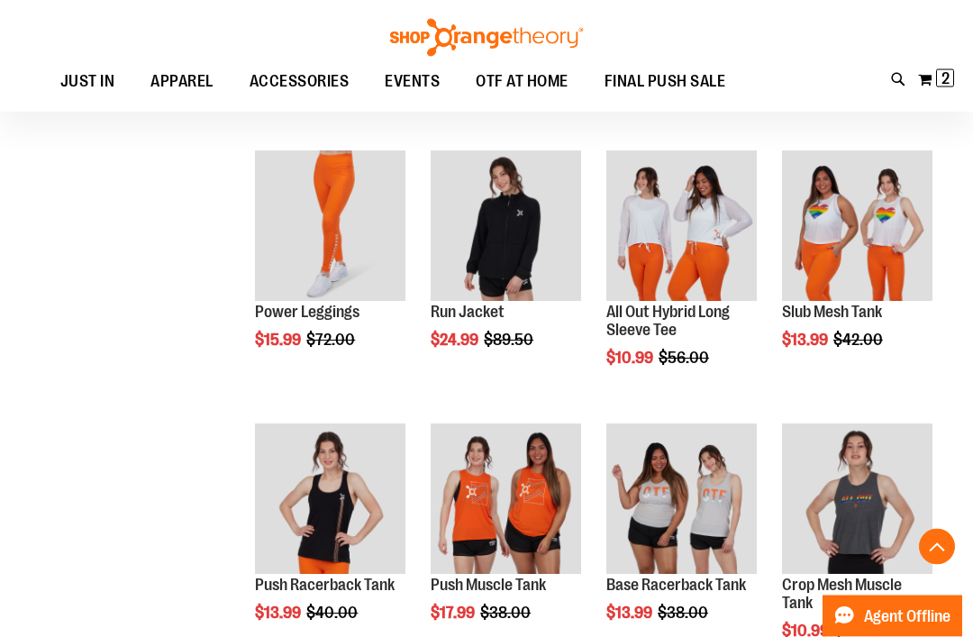
scroll to position [5395, 0]
click at [516, 493] on span "Quickview" at bounding box center [474, 516] width 86 height 47
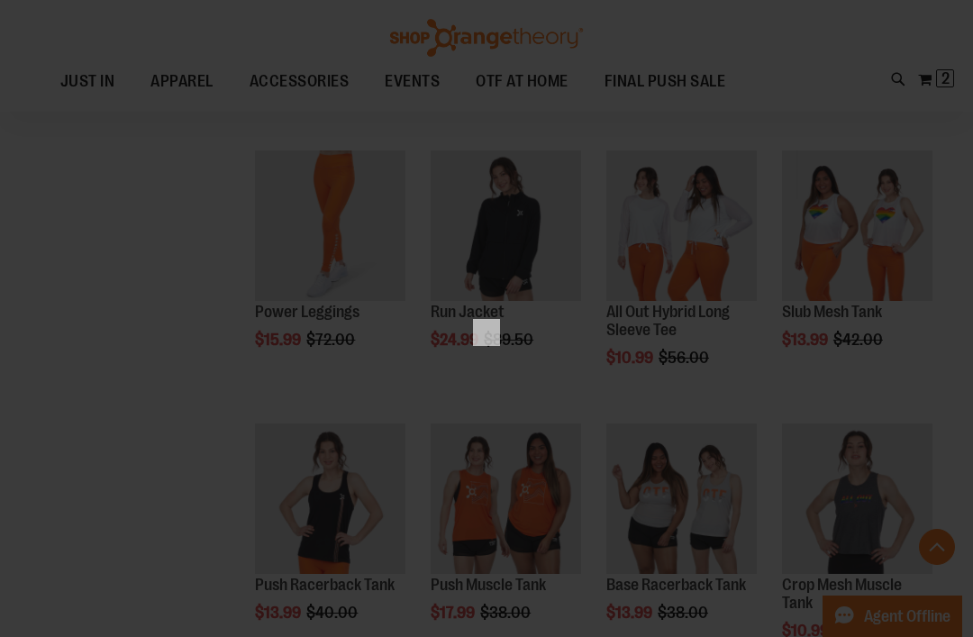
scroll to position [0, 0]
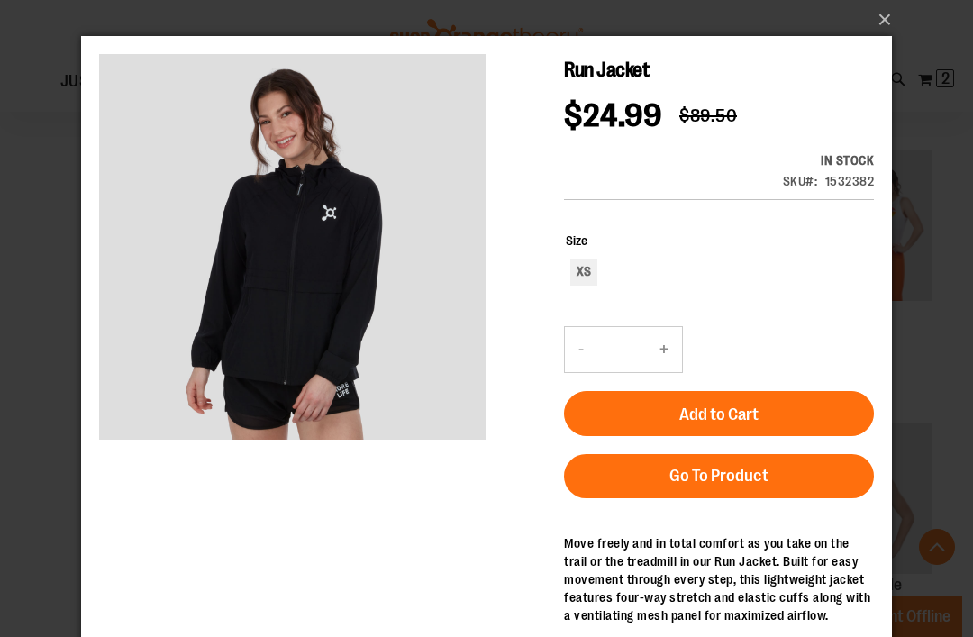
click at [883, 20] on button "×" at bounding box center [492, 20] width 811 height 40
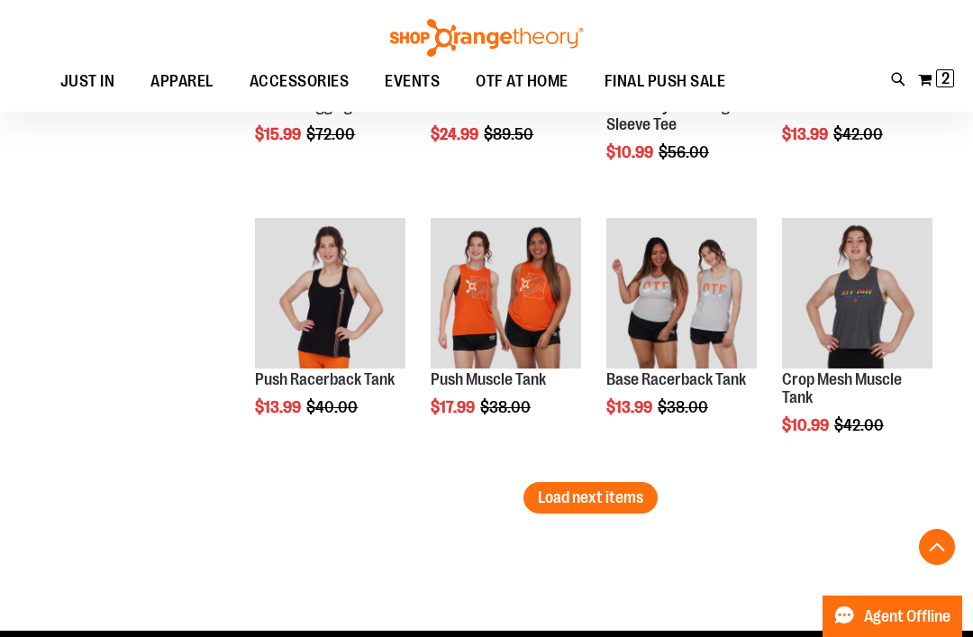
scroll to position [5607, 0]
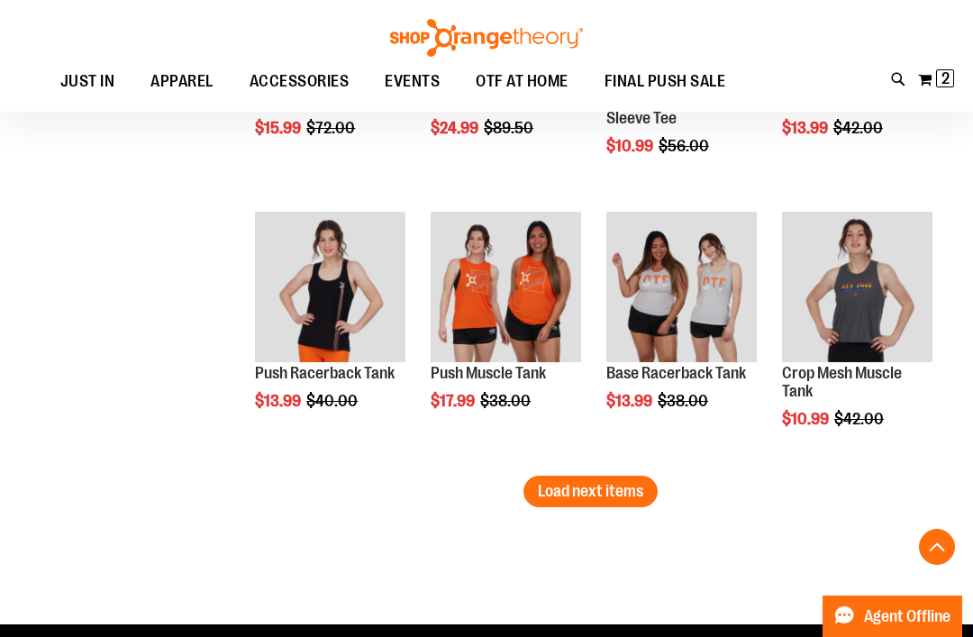
click at [575, 496] on span "Load next items" at bounding box center [590, 491] width 105 height 18
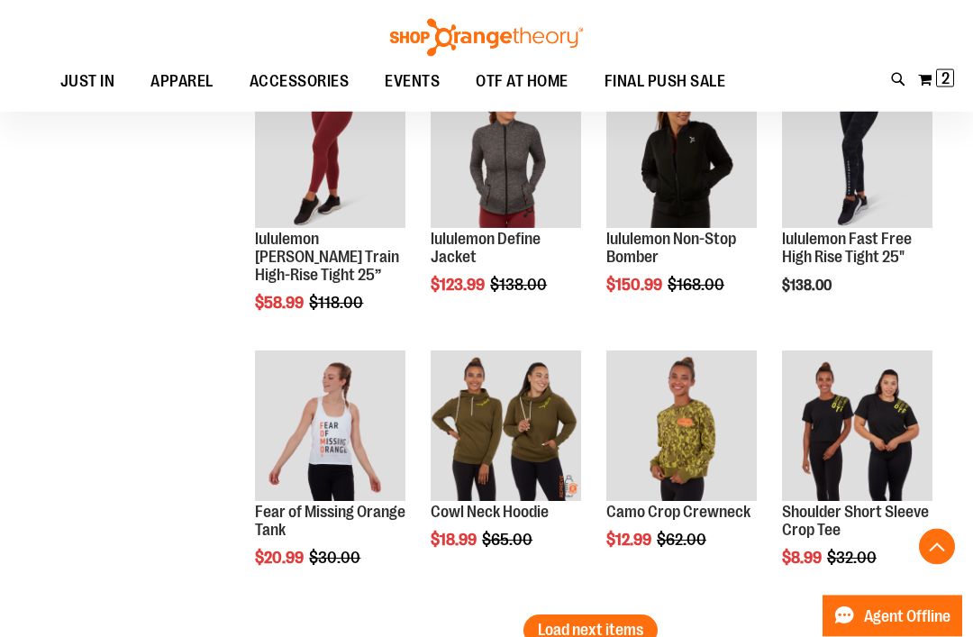
scroll to position [6291, 0]
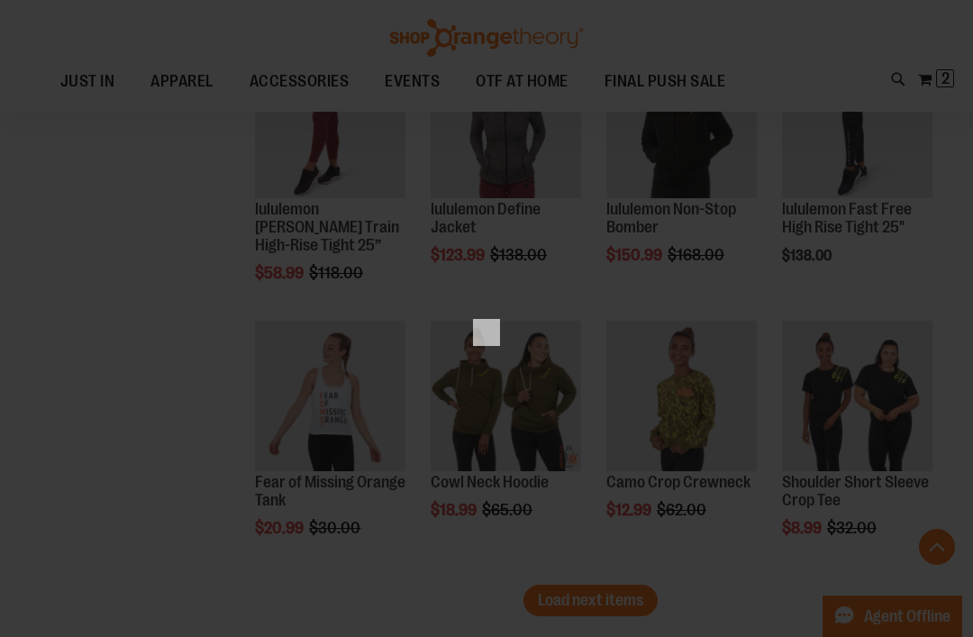
scroll to position [0, 0]
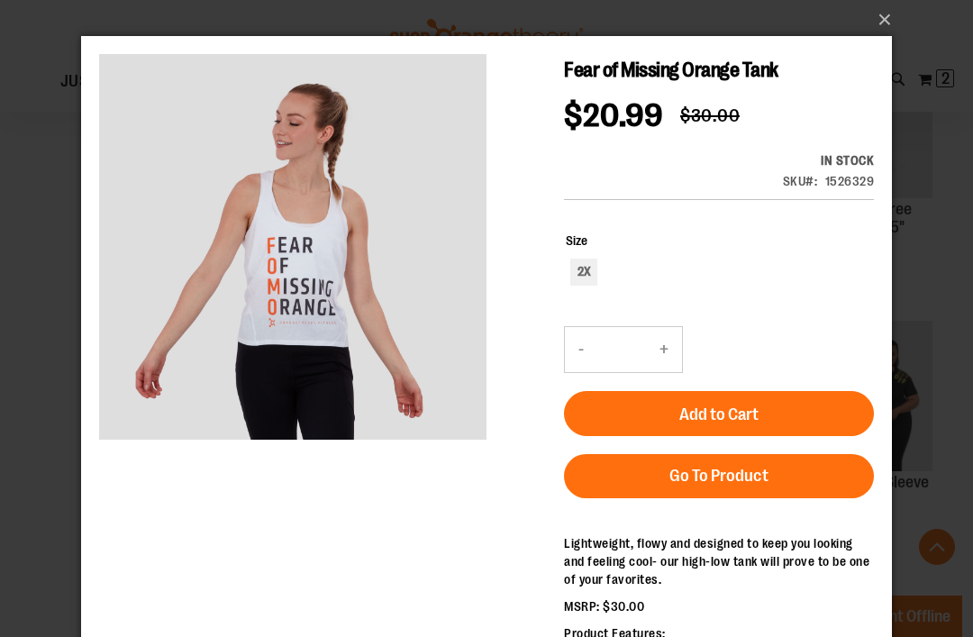
click at [884, 20] on button "×" at bounding box center [492, 20] width 811 height 40
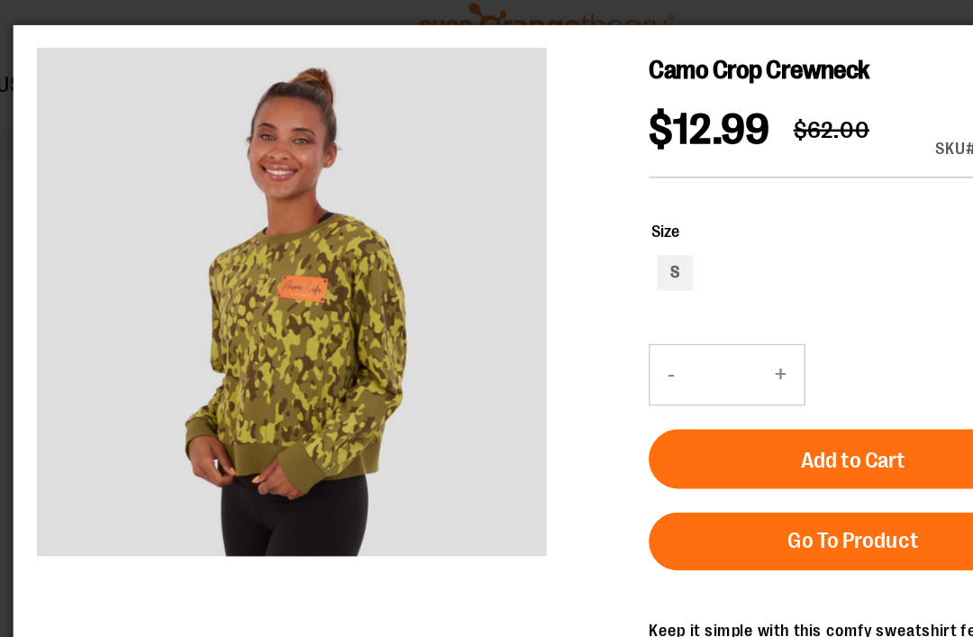
scroll to position [6297, 0]
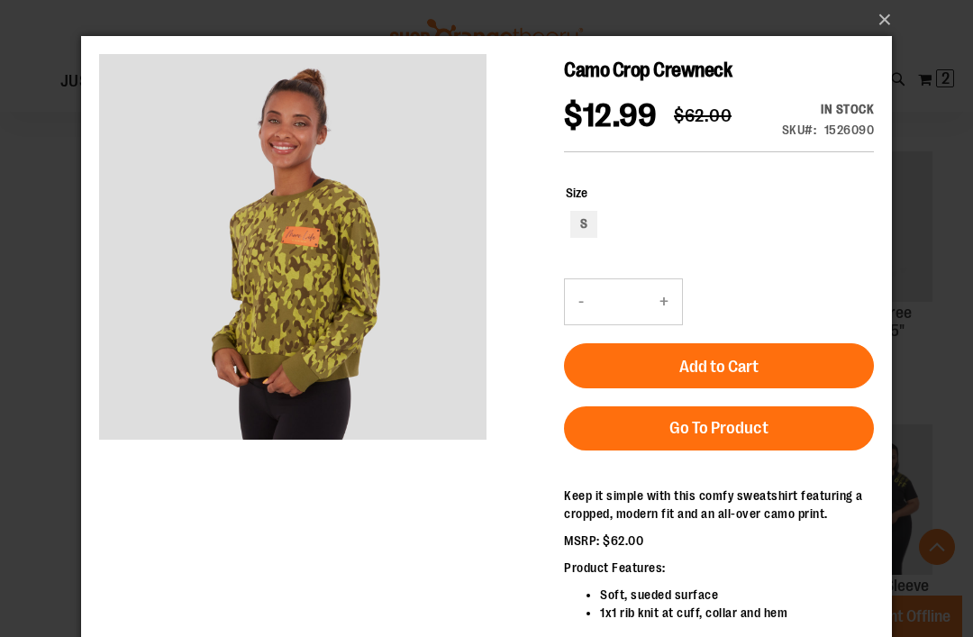
click at [896, 12] on button "×" at bounding box center [492, 20] width 811 height 40
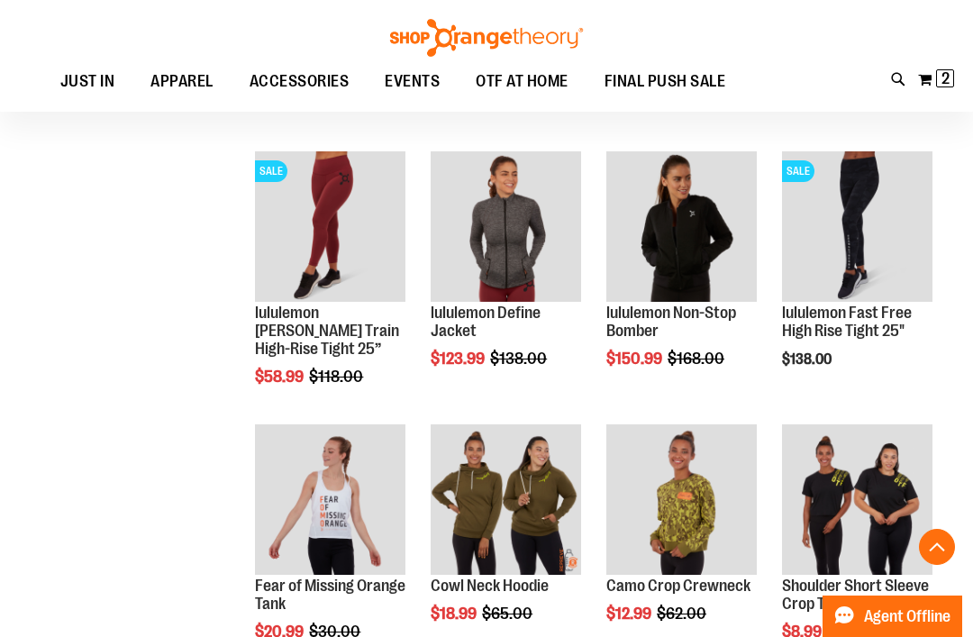
scroll to position [6291, 0]
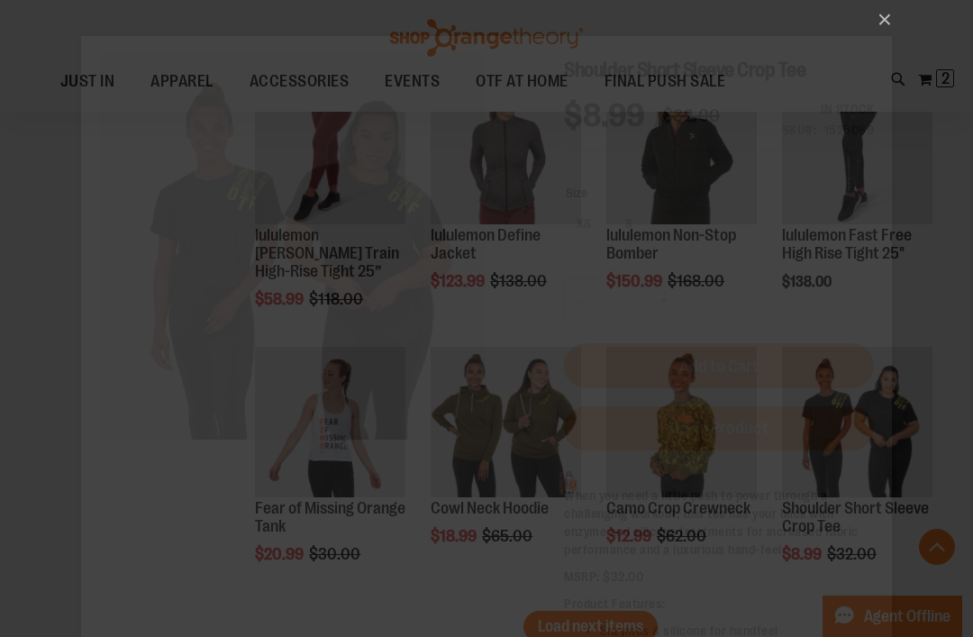
scroll to position [0, 0]
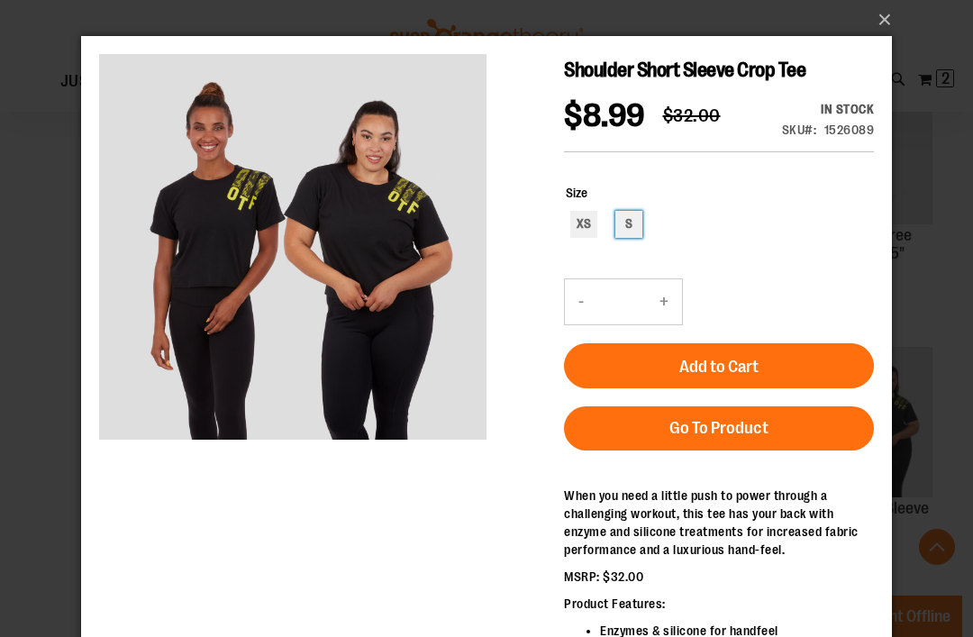
click at [628, 223] on div "S" at bounding box center [629, 224] width 27 height 27
type input "***"
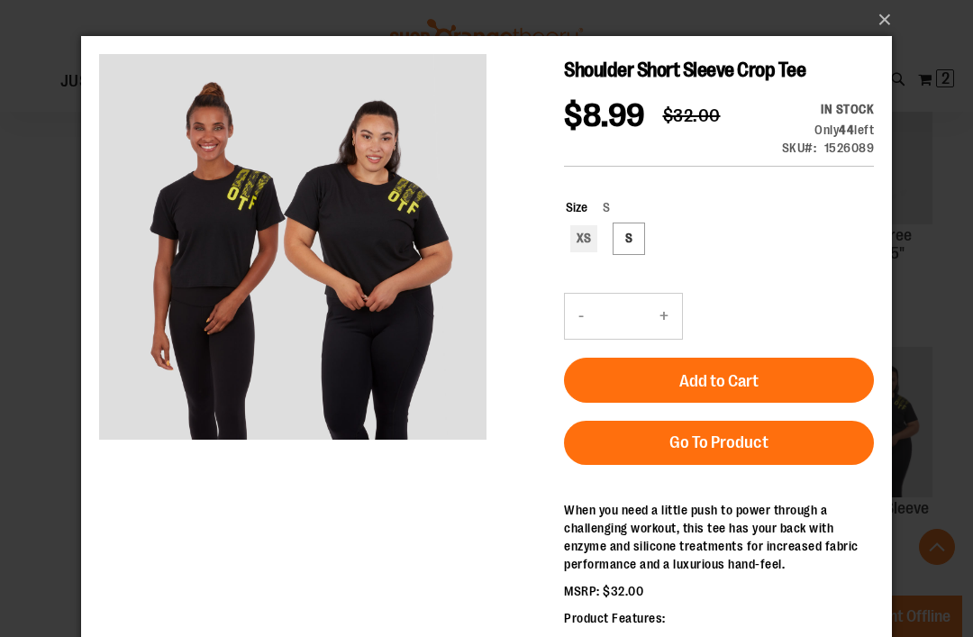
click at [802, 376] on button "Add to Cart" at bounding box center [719, 380] width 310 height 45
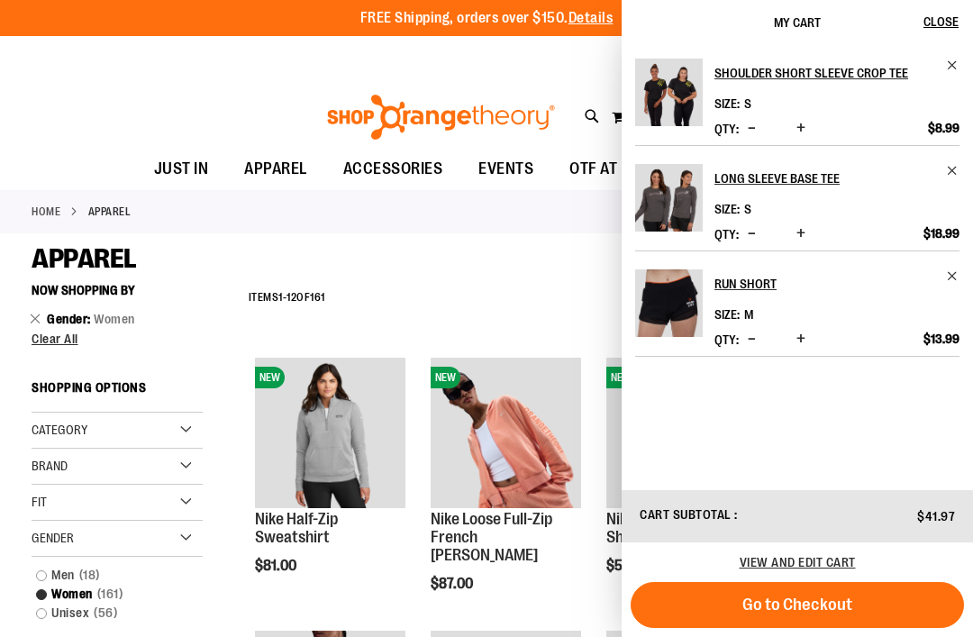
click at [217, 621] on div "Filter Shop By Now Shopping by Gender Women Remove This Item Clear All Shopping…" at bounding box center [126, 586] width 189 height 623
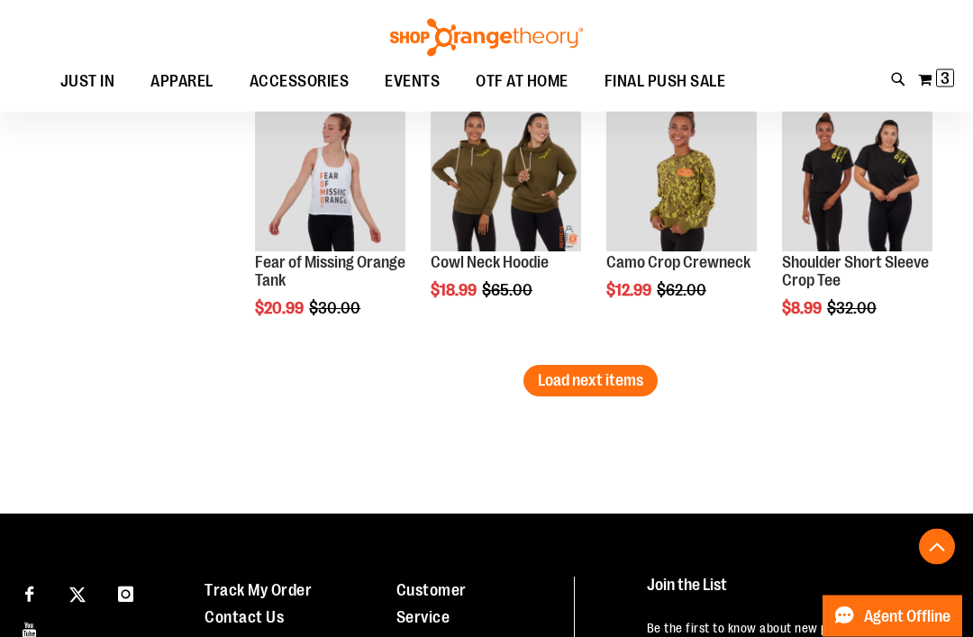
scroll to position [6537, 0]
click at [616, 385] on span "Load next items" at bounding box center [590, 380] width 105 height 18
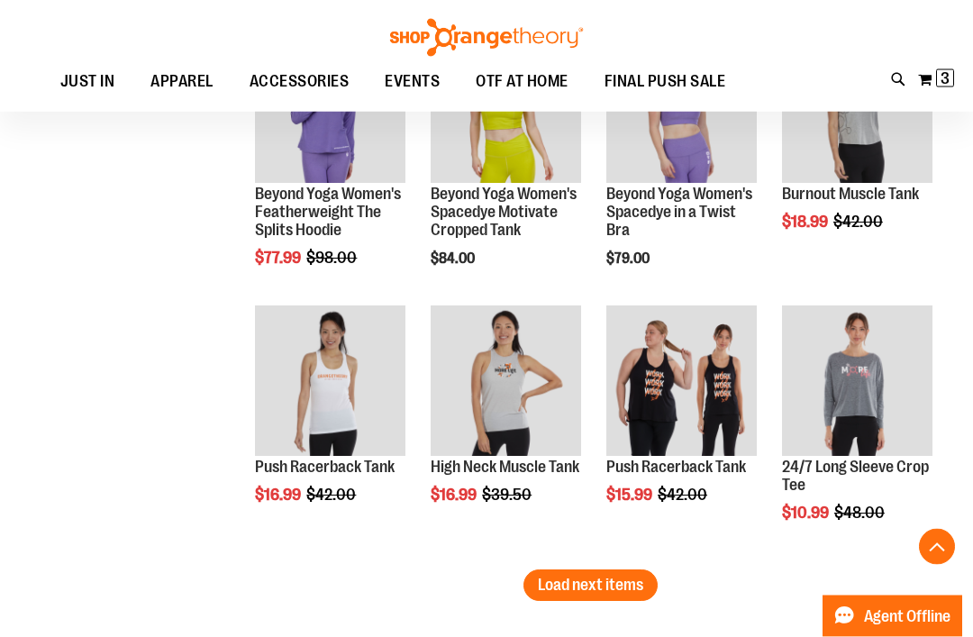
scroll to position [7151, 0]
click at [573, 594] on span "Load next items" at bounding box center [590, 585] width 105 height 18
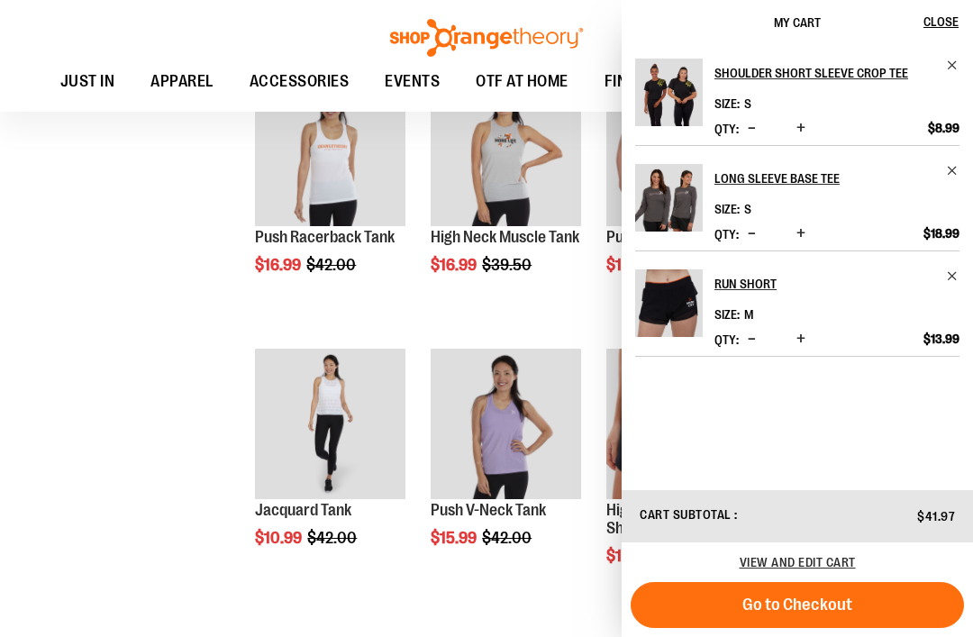
scroll to position [7400, 0]
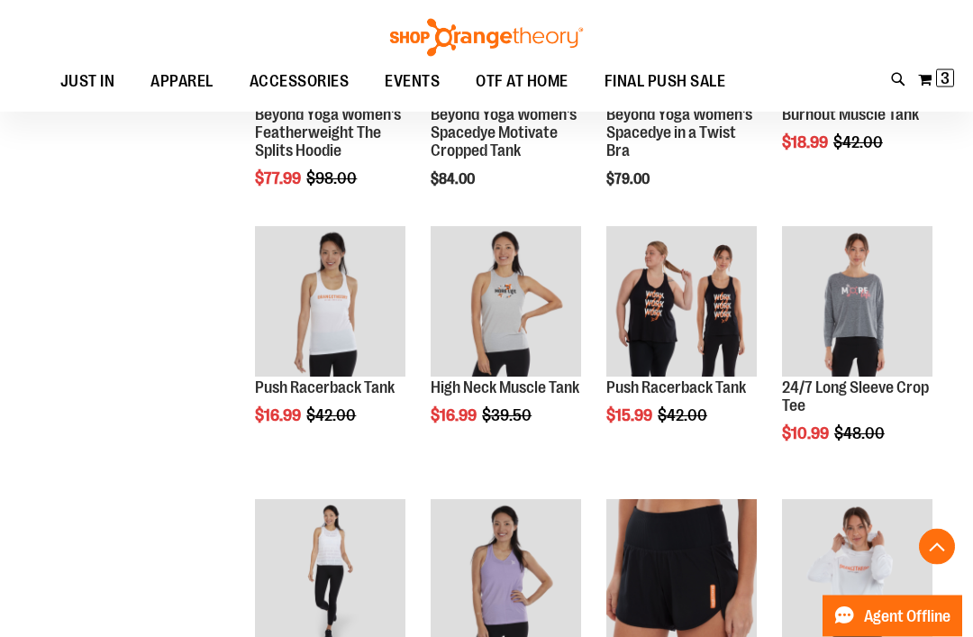
scroll to position [7231, 0]
click at [516, 569] on span "Quickview" at bounding box center [474, 592] width 86 height 47
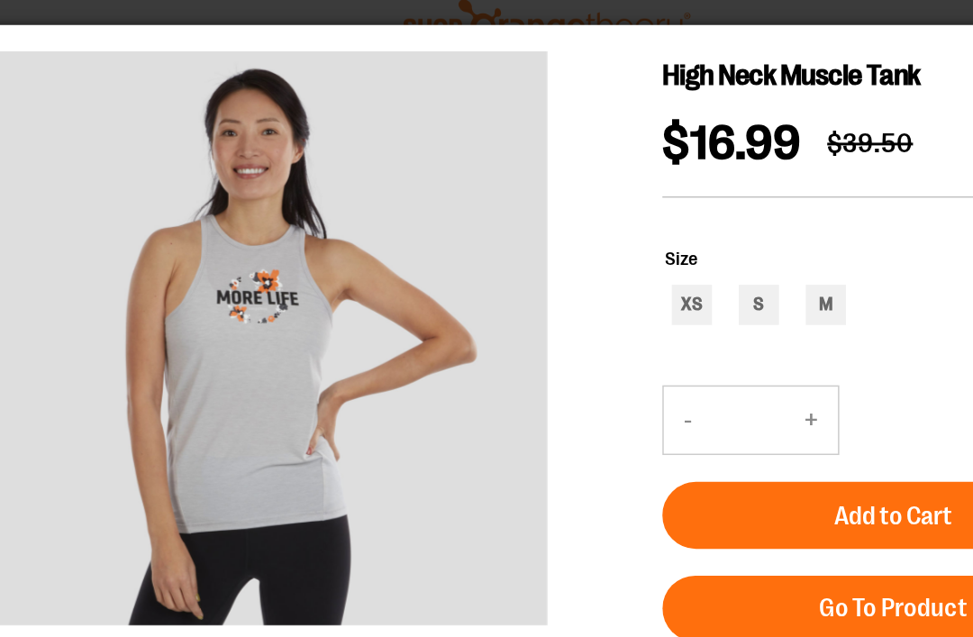
scroll to position [7196, 0]
